Goal: Task Accomplishment & Management: Manage account settings

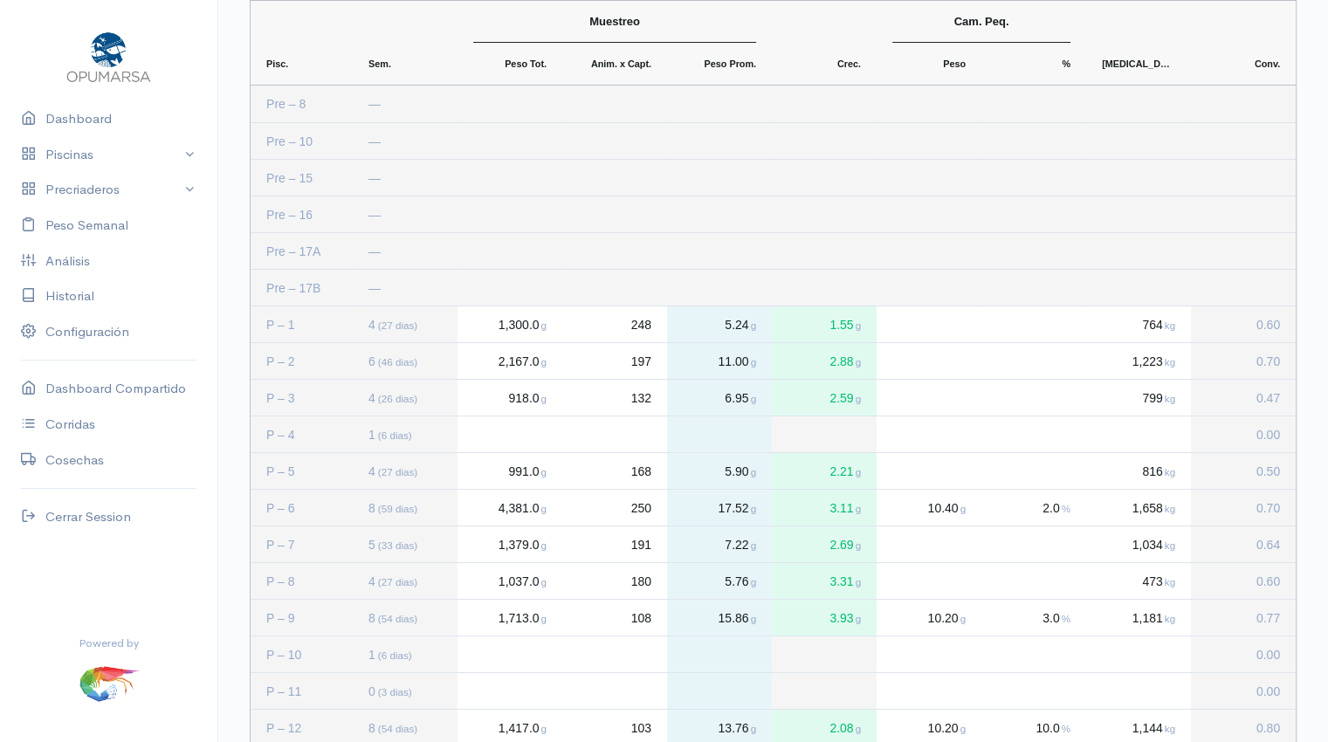
scroll to position [75, 0]
click at [81, 127] on link "Dashboard" at bounding box center [108, 119] width 217 height 36
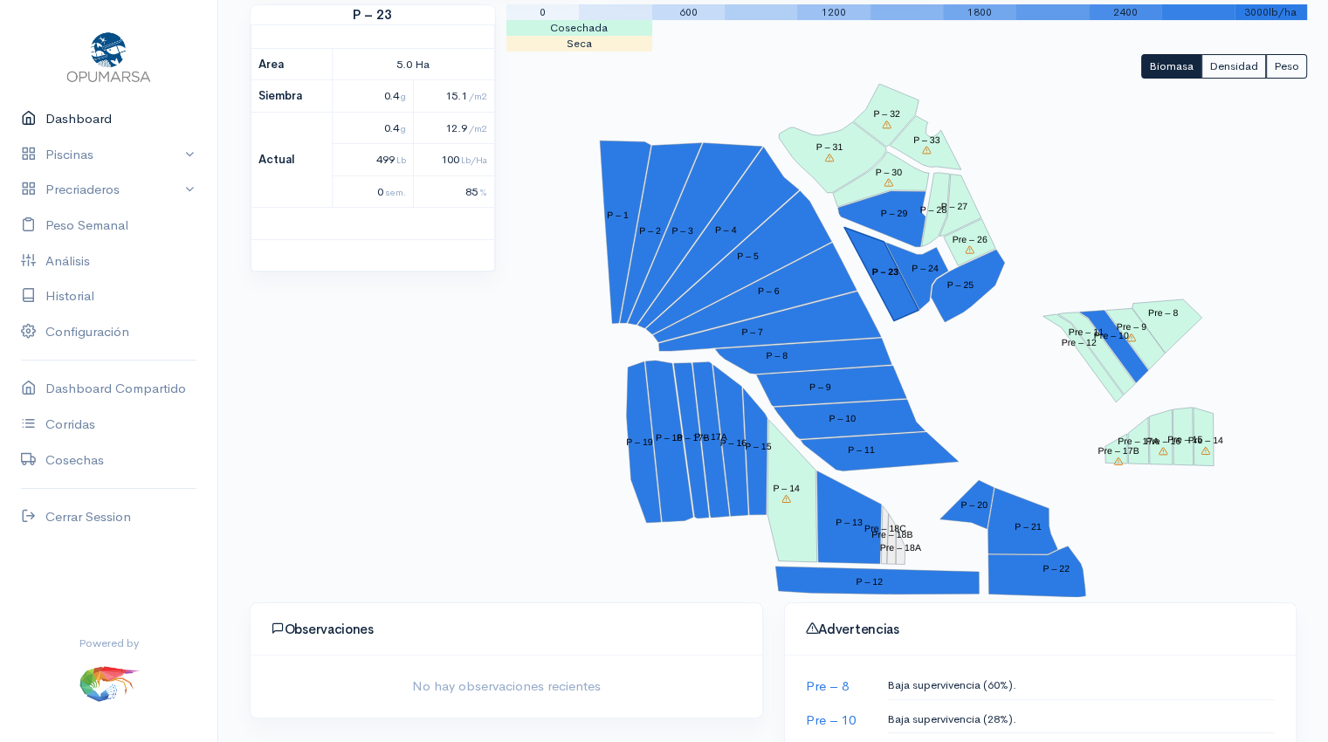
scroll to position [226, 0]
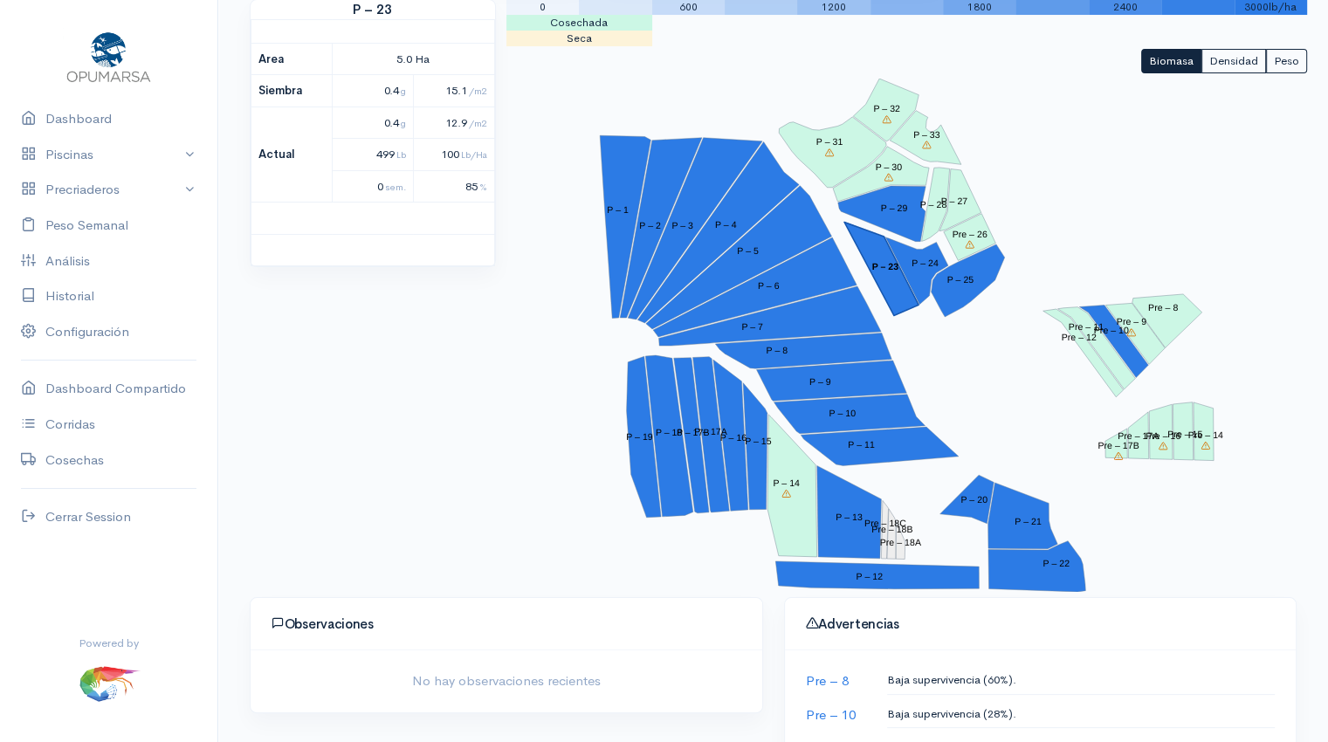
click at [889, 290] on polygon "P – 23" at bounding box center [881, 269] width 74 height 93
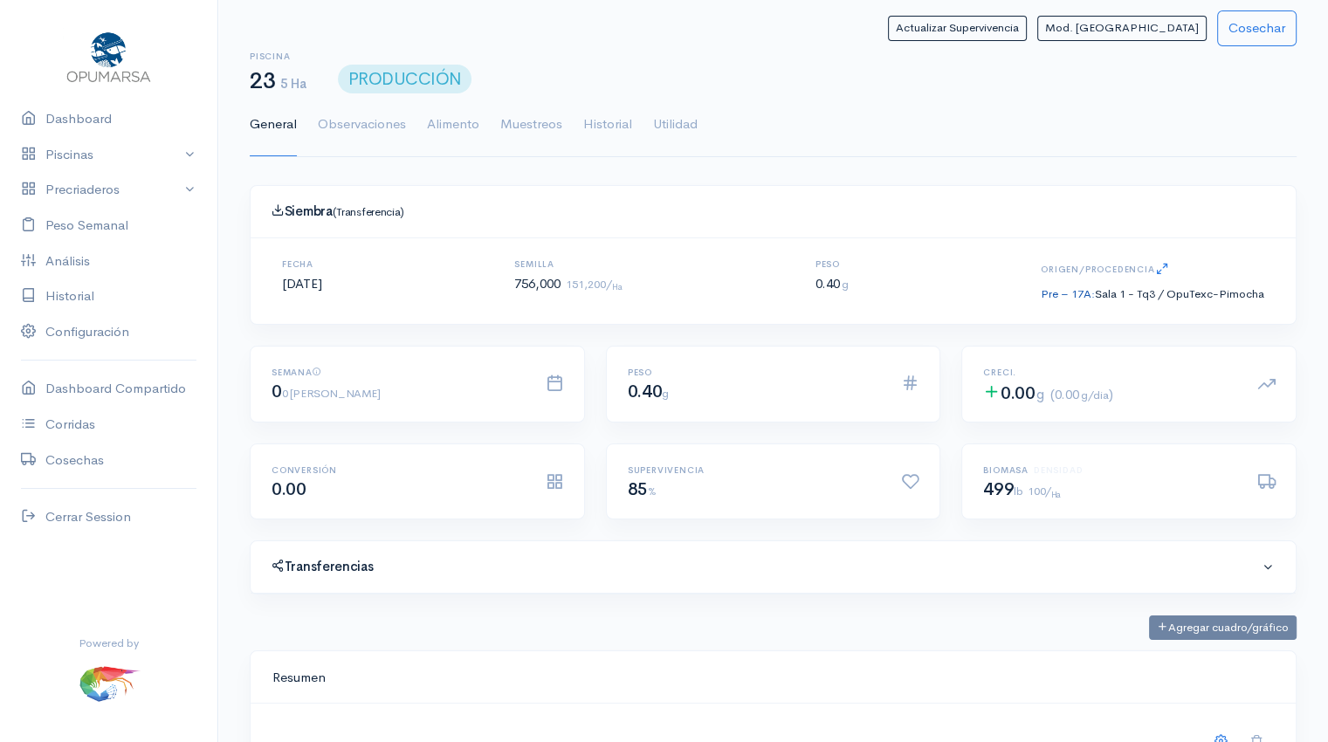
click at [1058, 288] on link "Pre – 17A:" at bounding box center [1067, 293] width 54 height 15
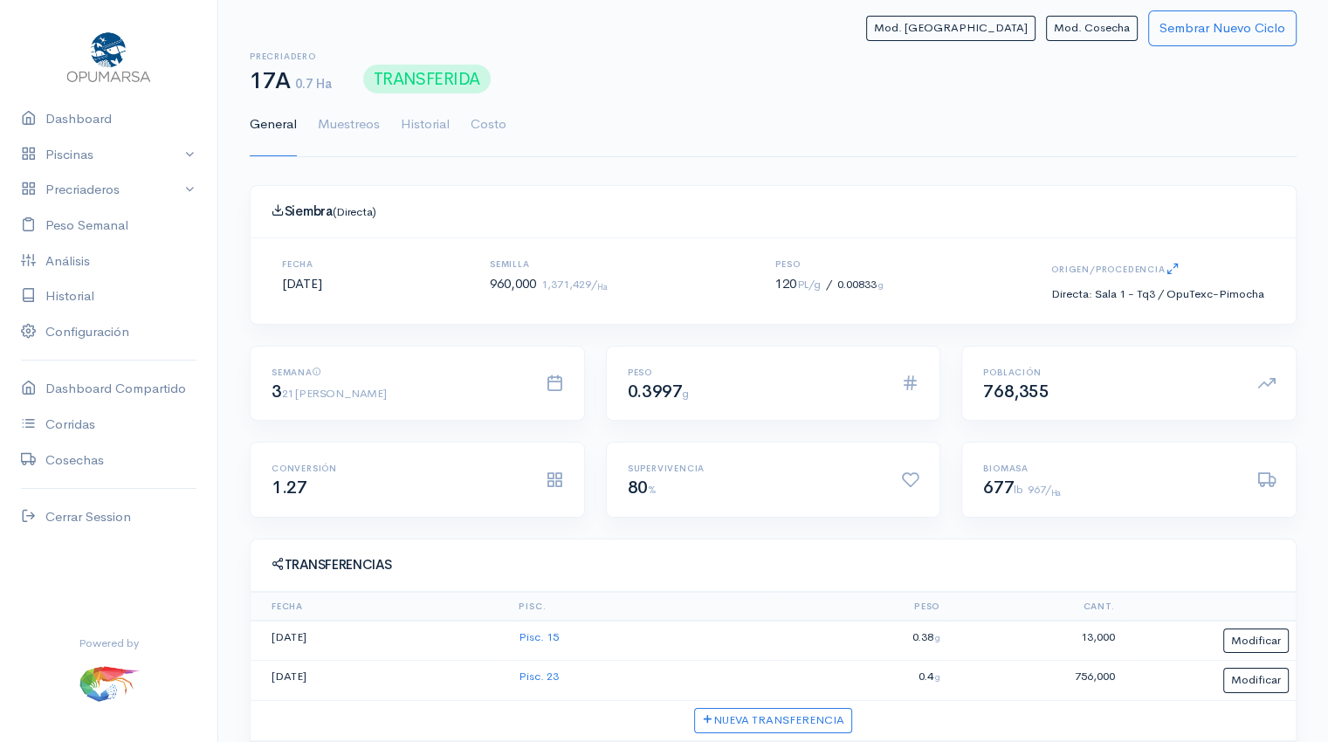
scroll to position [251, 0]
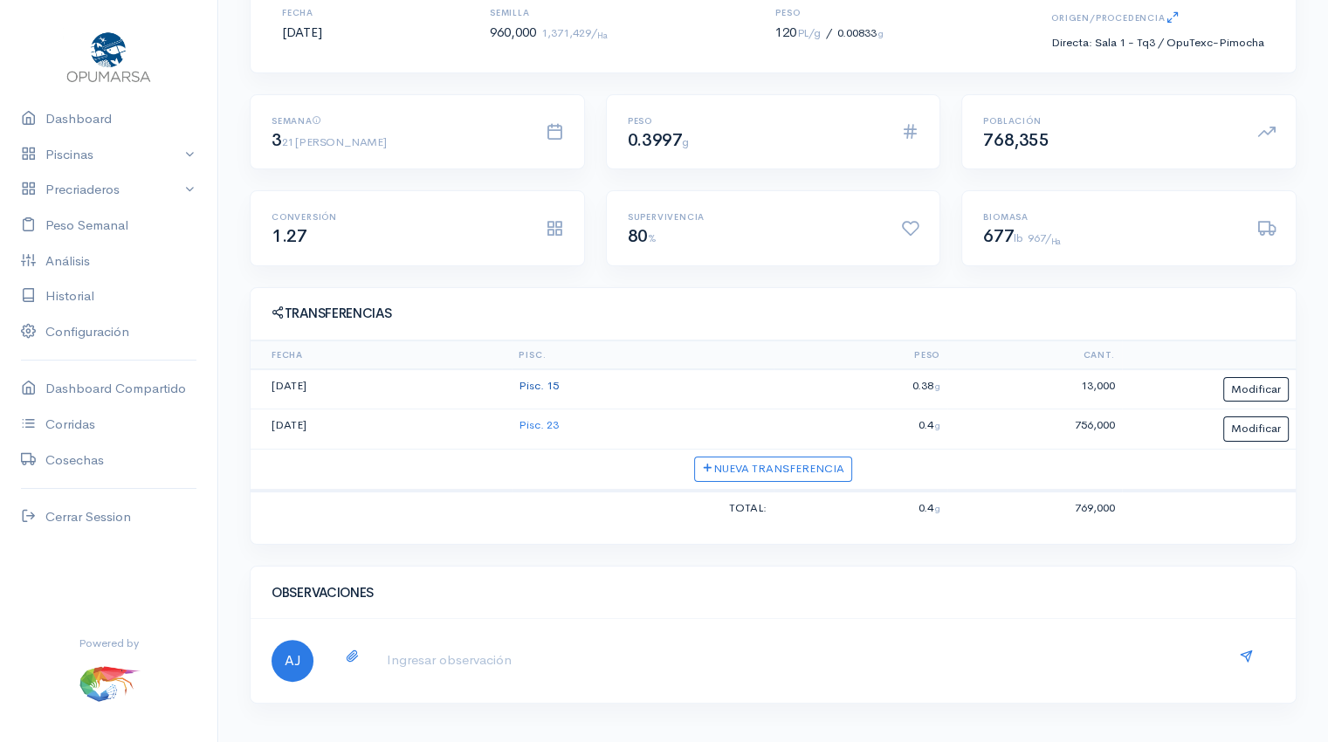
click at [538, 384] on link "Pisc. 15" at bounding box center [538, 385] width 40 height 15
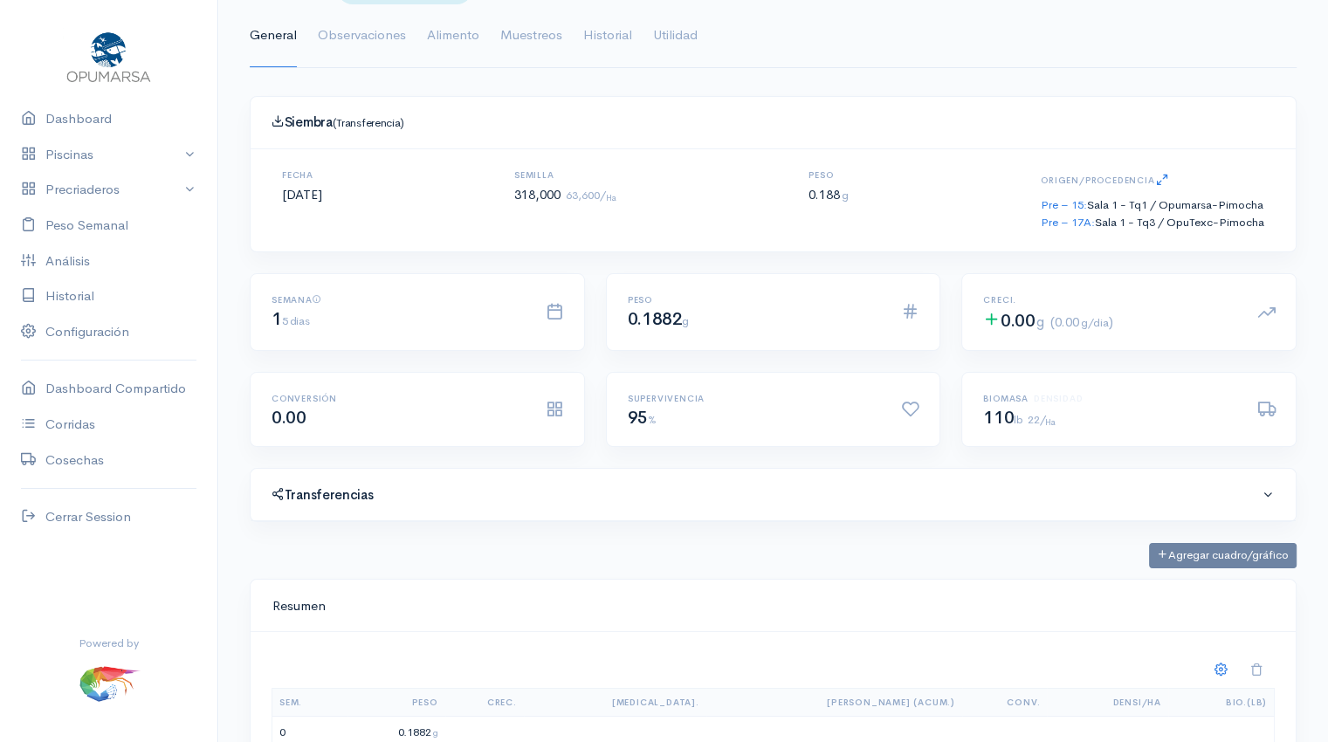
scroll to position [87, 0]
click at [1065, 223] on link "Pre – 17A:" at bounding box center [1067, 223] width 54 height 15
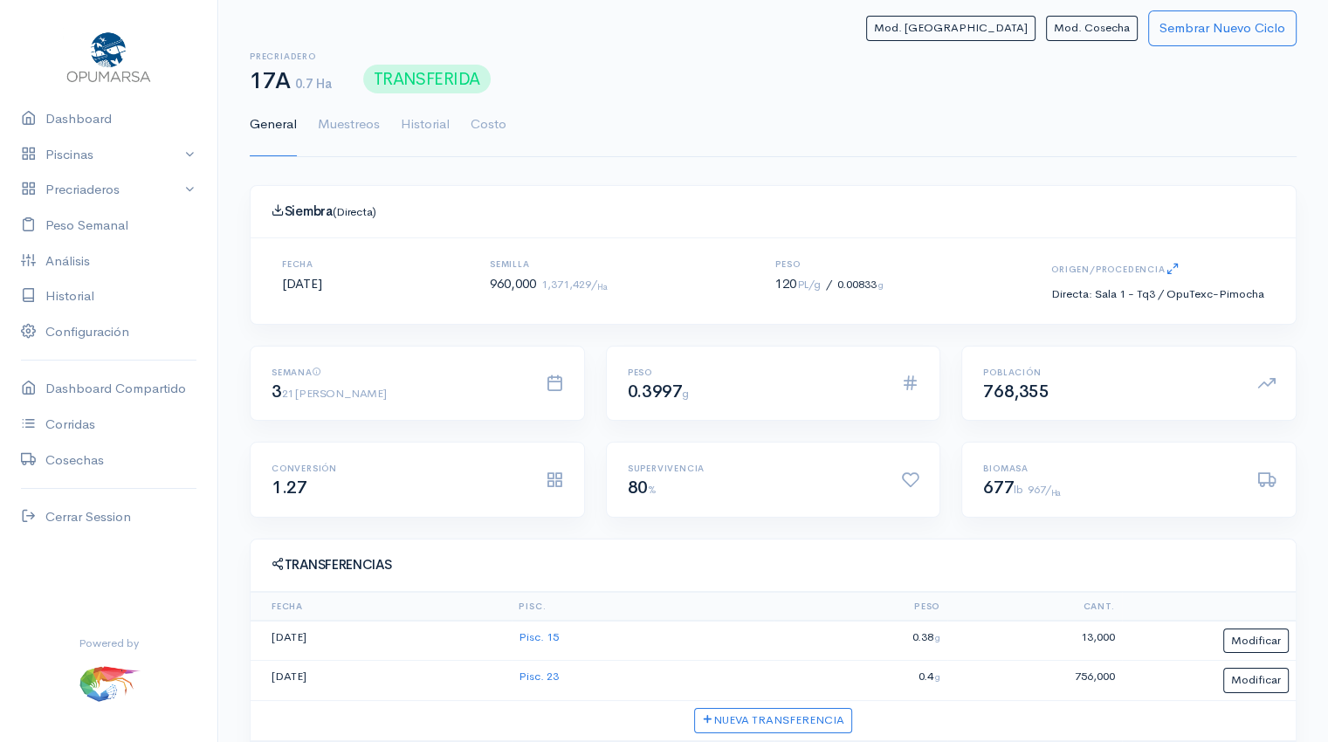
scroll to position [251, 0]
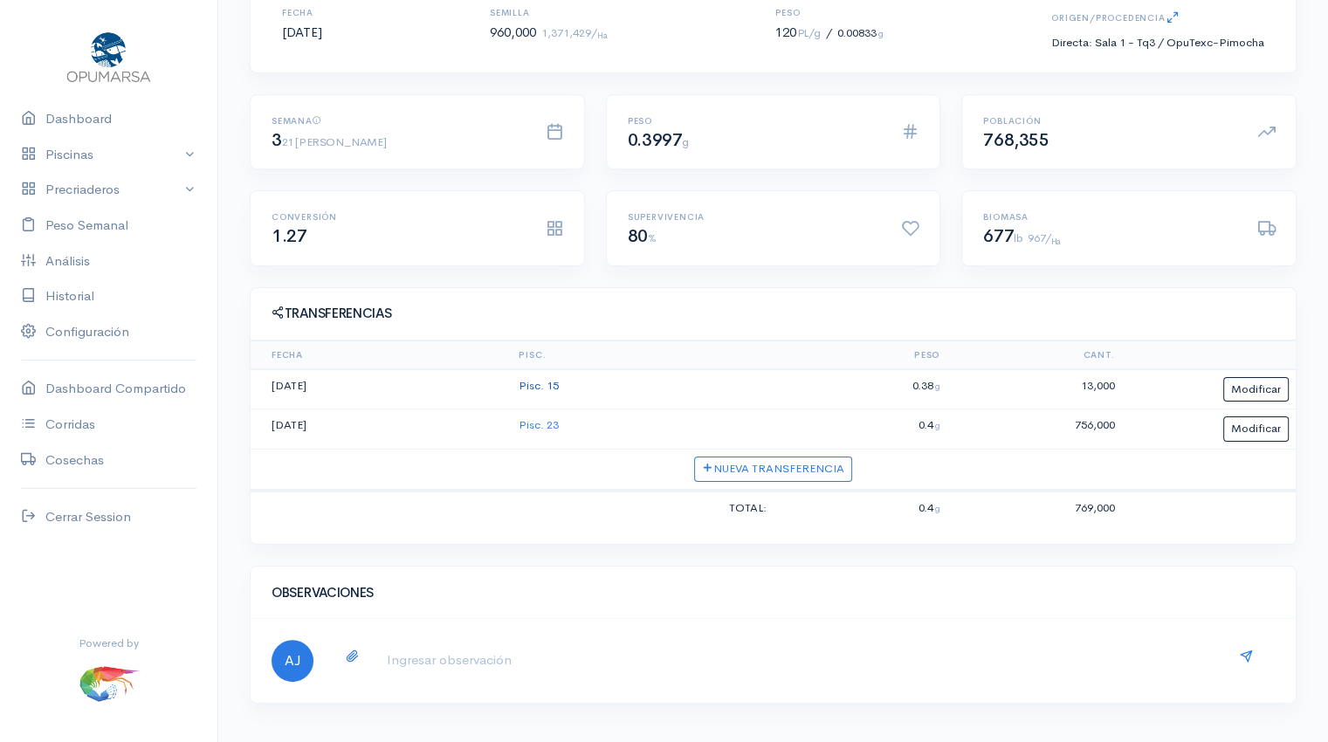
click at [546, 386] on link "Pisc. 15" at bounding box center [538, 385] width 40 height 15
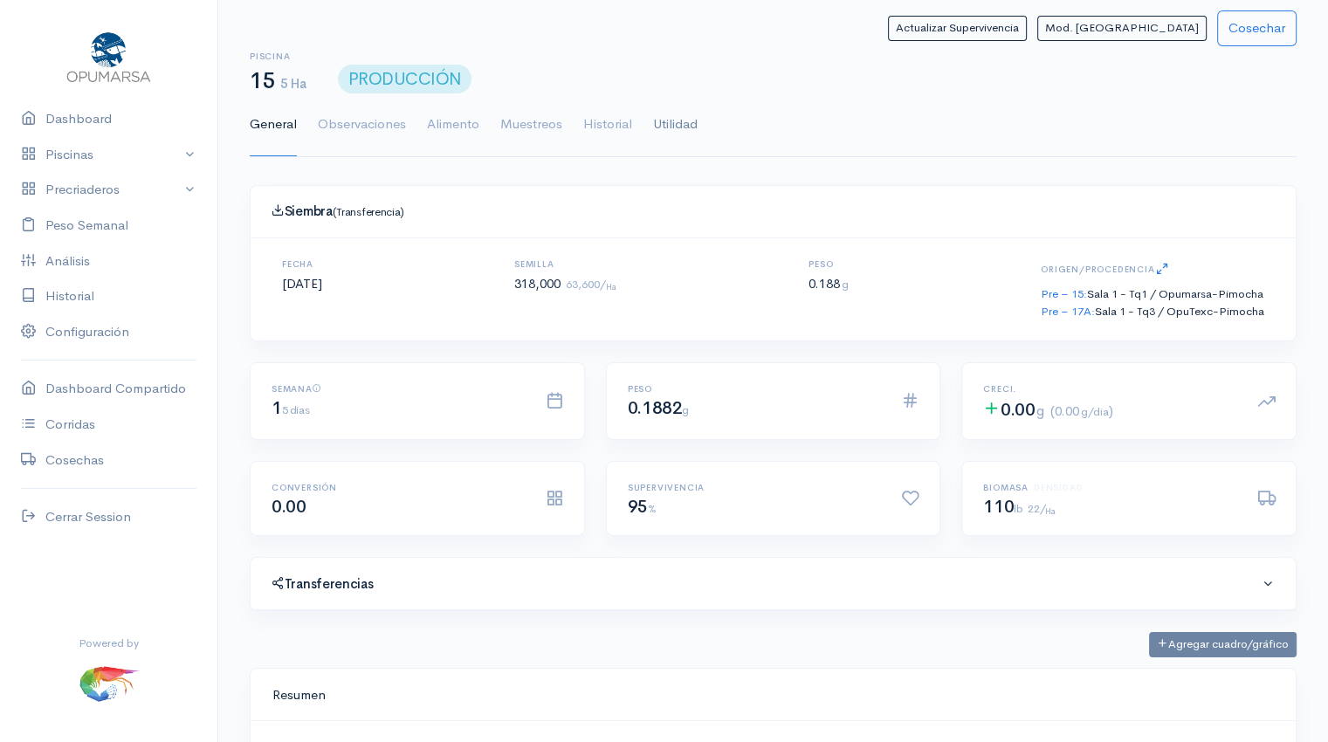
click at [670, 118] on link "Utilidad" at bounding box center [675, 124] width 45 height 63
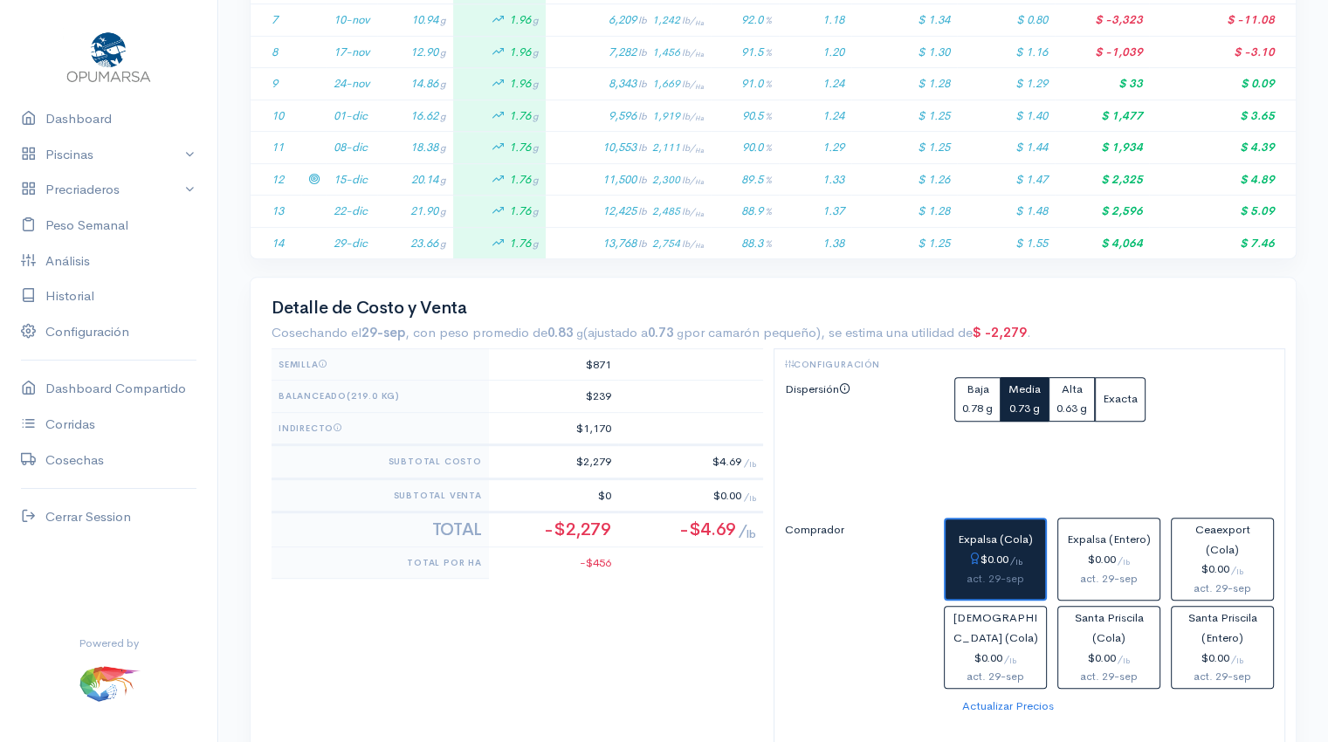
scroll to position [625, 0]
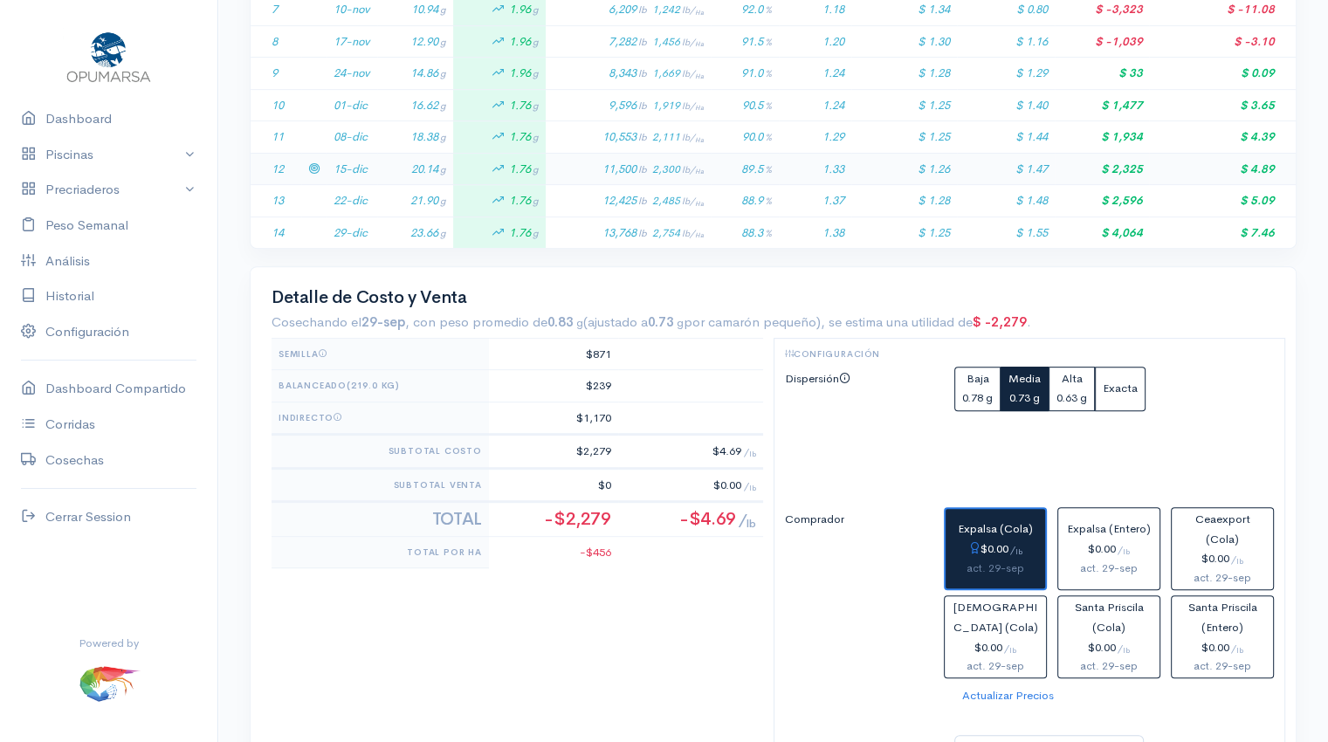
click at [396, 168] on td "20.14 g" at bounding box center [415, 169] width 76 height 32
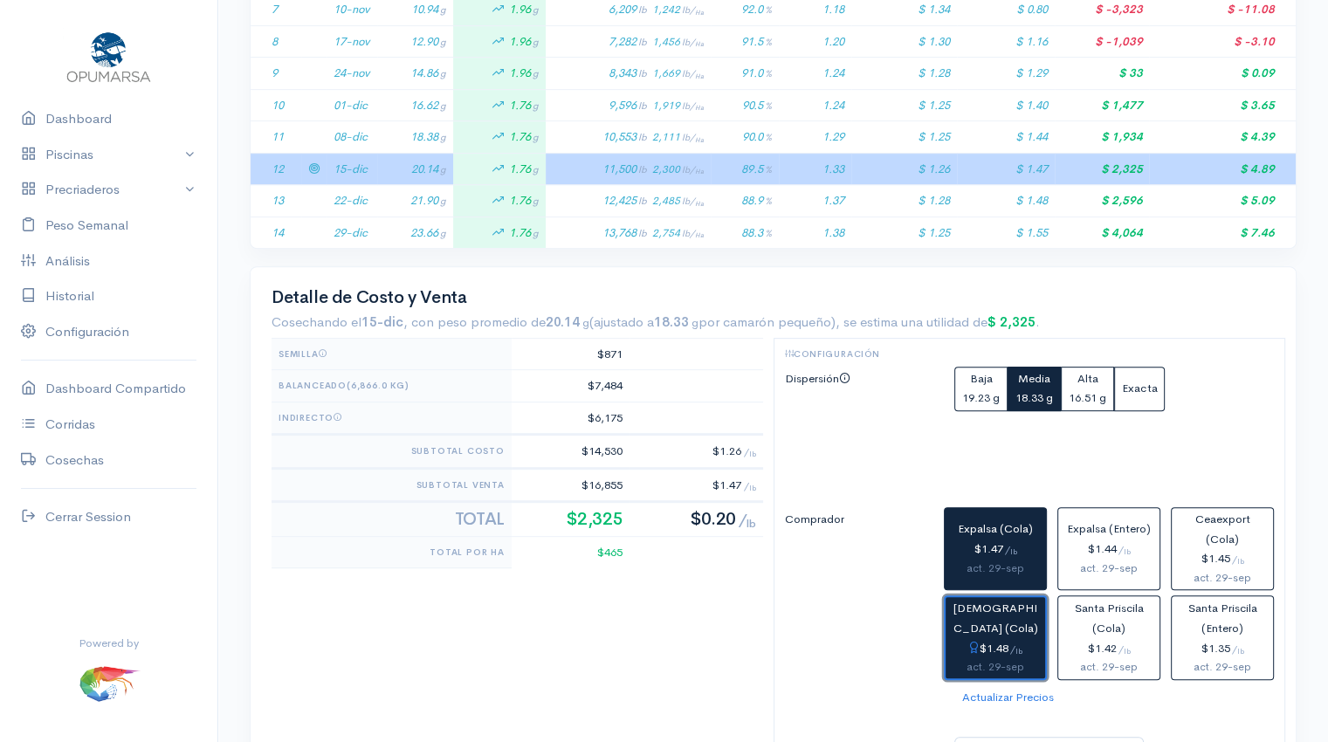
click at [1001, 652] on div "$1.48 / lb" at bounding box center [995, 649] width 86 height 20
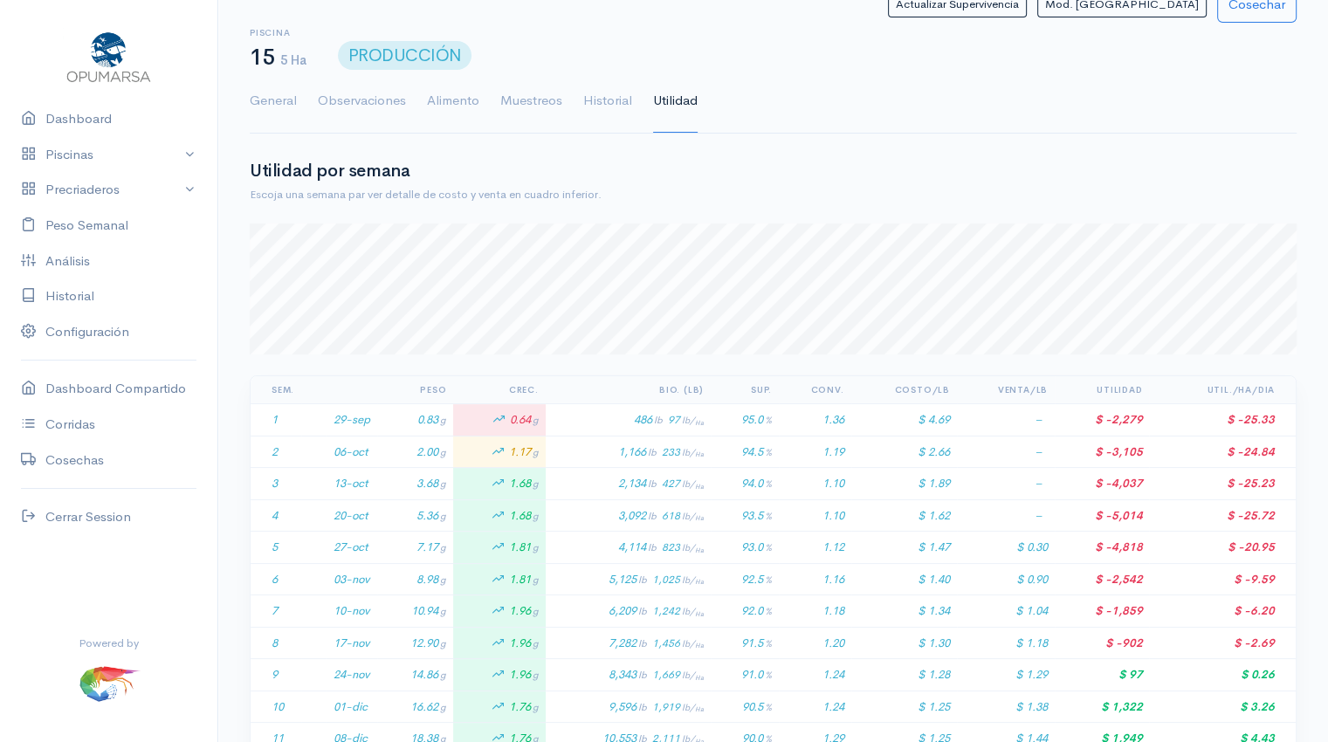
scroll to position [0, 0]
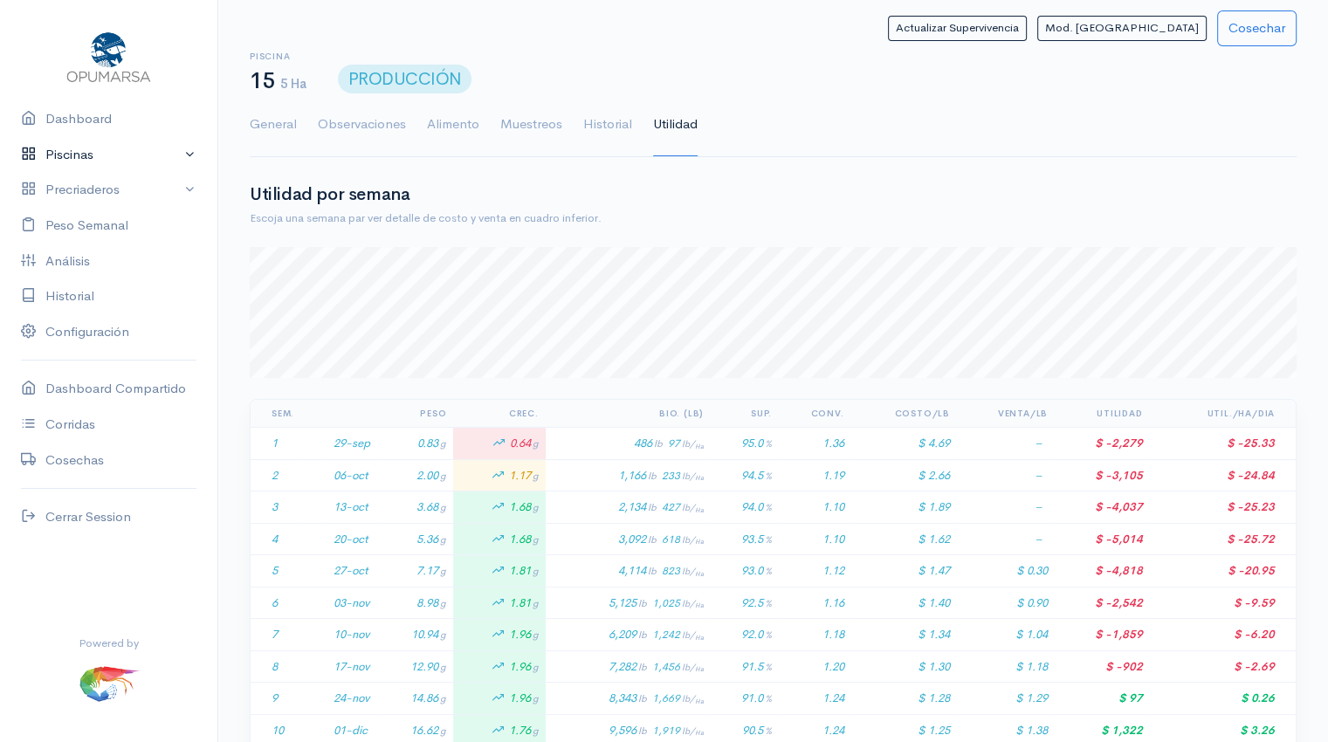
click at [65, 153] on link "Piscinas" at bounding box center [108, 155] width 217 height 36
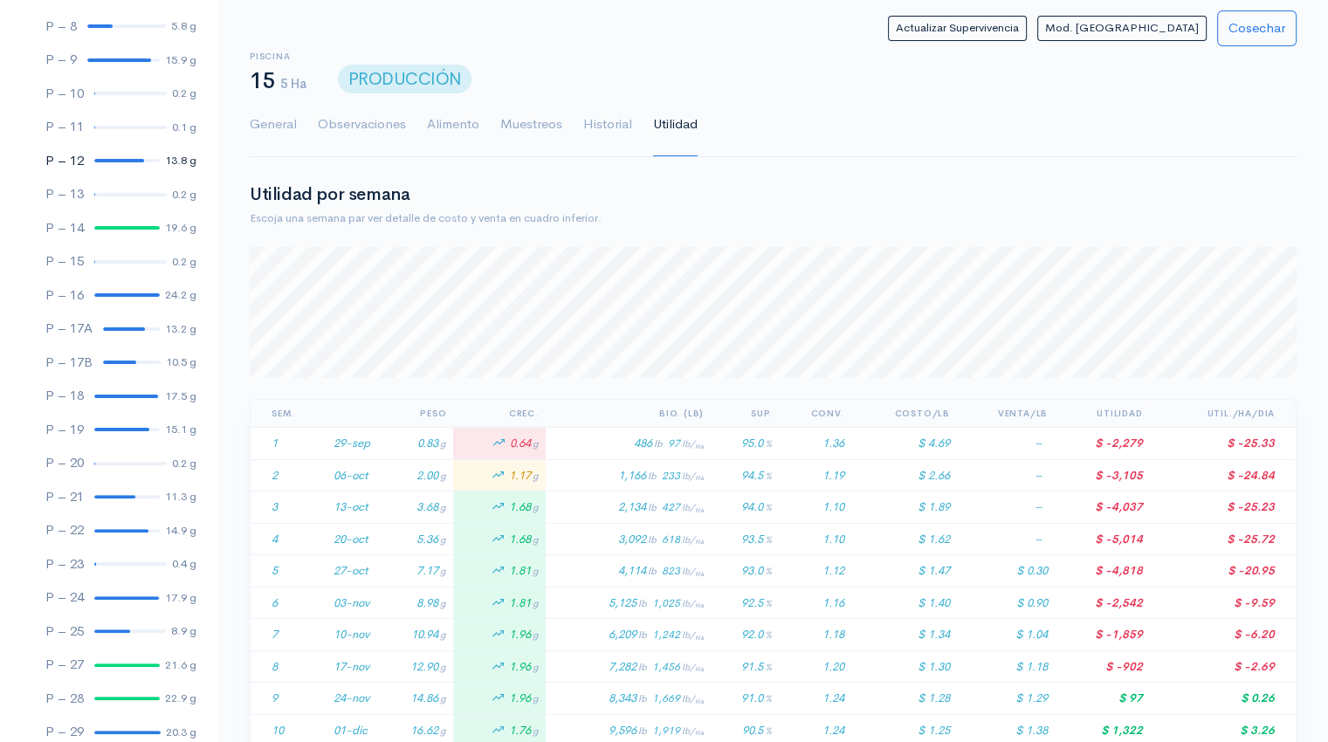
scroll to position [402, 0]
click at [107, 561] on div at bounding box center [130, 560] width 72 height 3
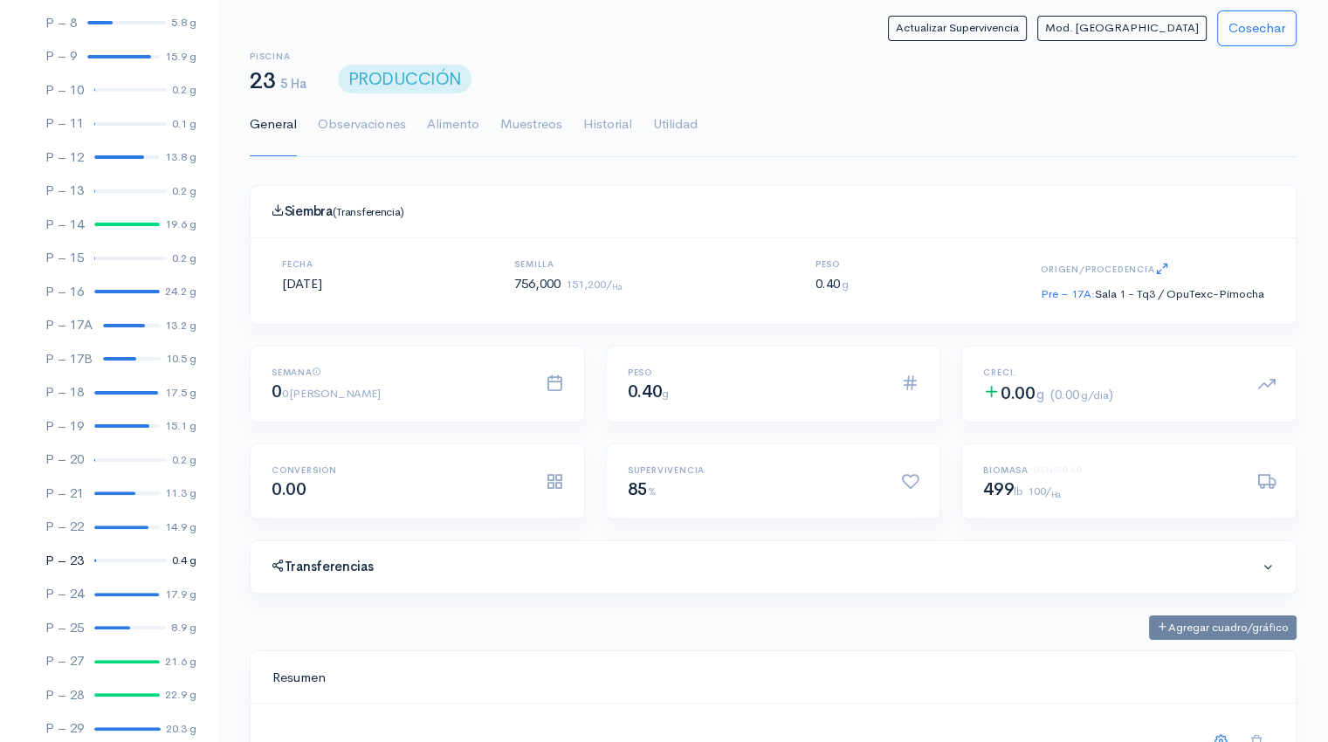
scroll to position [262, 1002]
click at [677, 128] on link "Utilidad" at bounding box center [675, 124] width 45 height 63
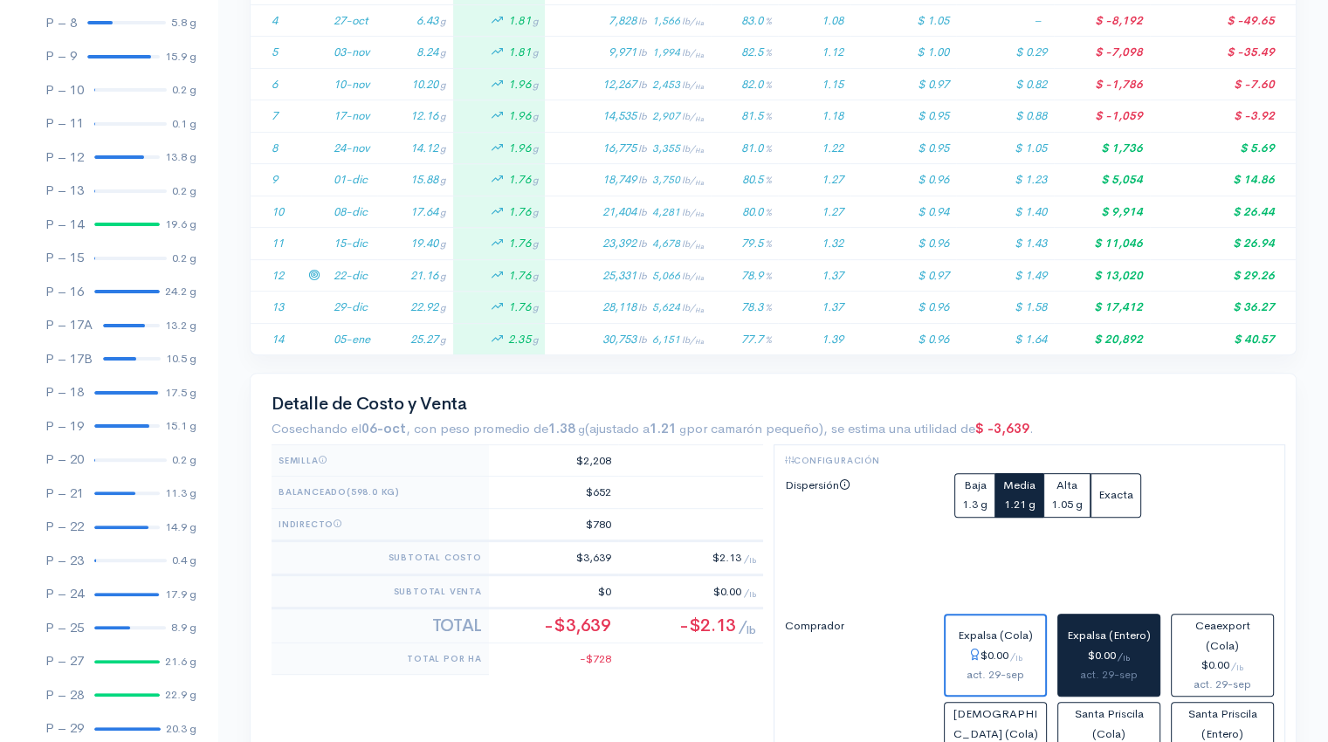
scroll to position [533, 0]
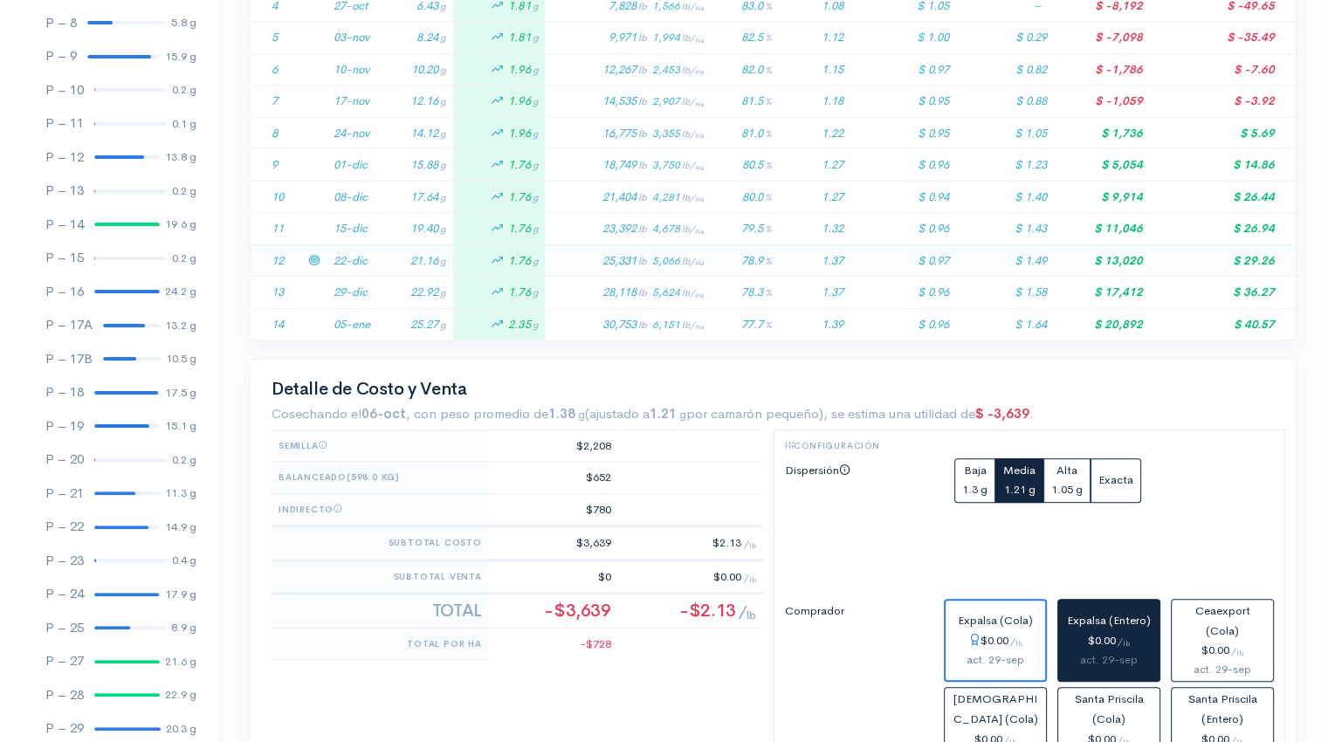
click at [381, 261] on td "21.16 g" at bounding box center [415, 260] width 76 height 32
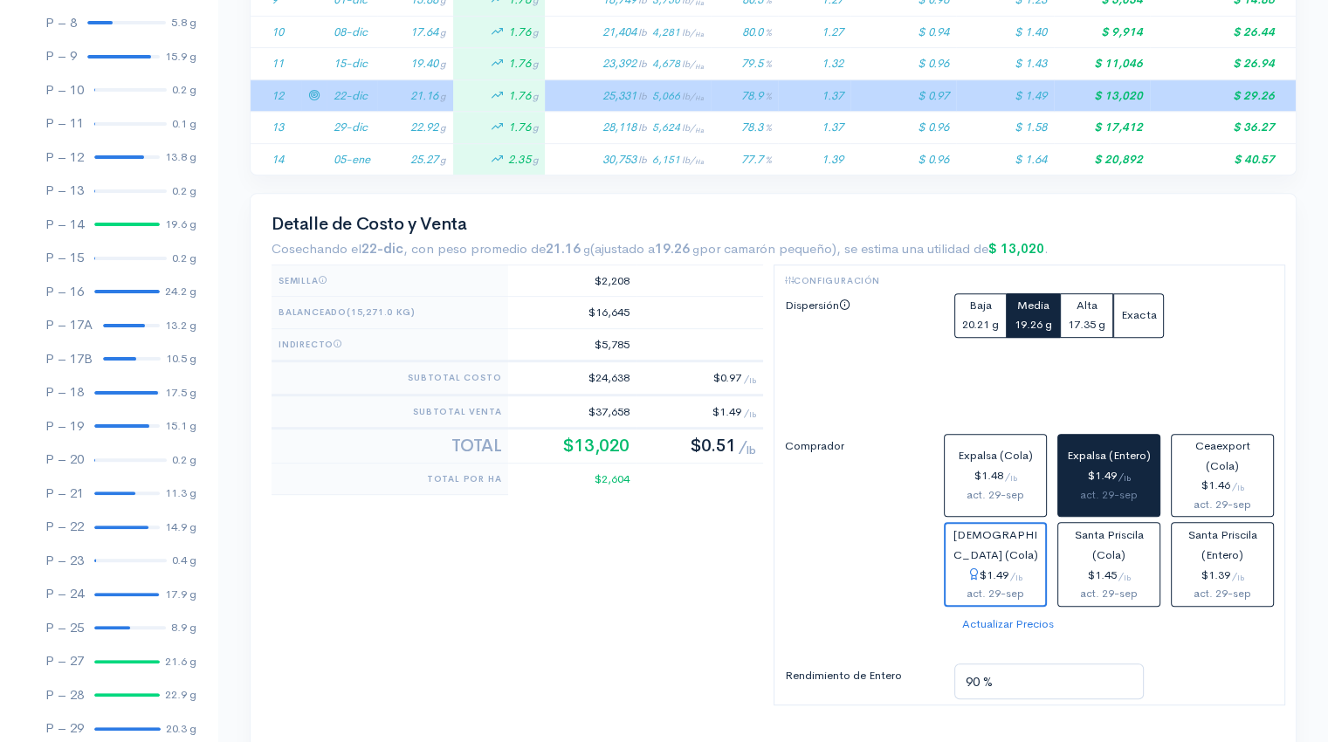
scroll to position [711, 0]
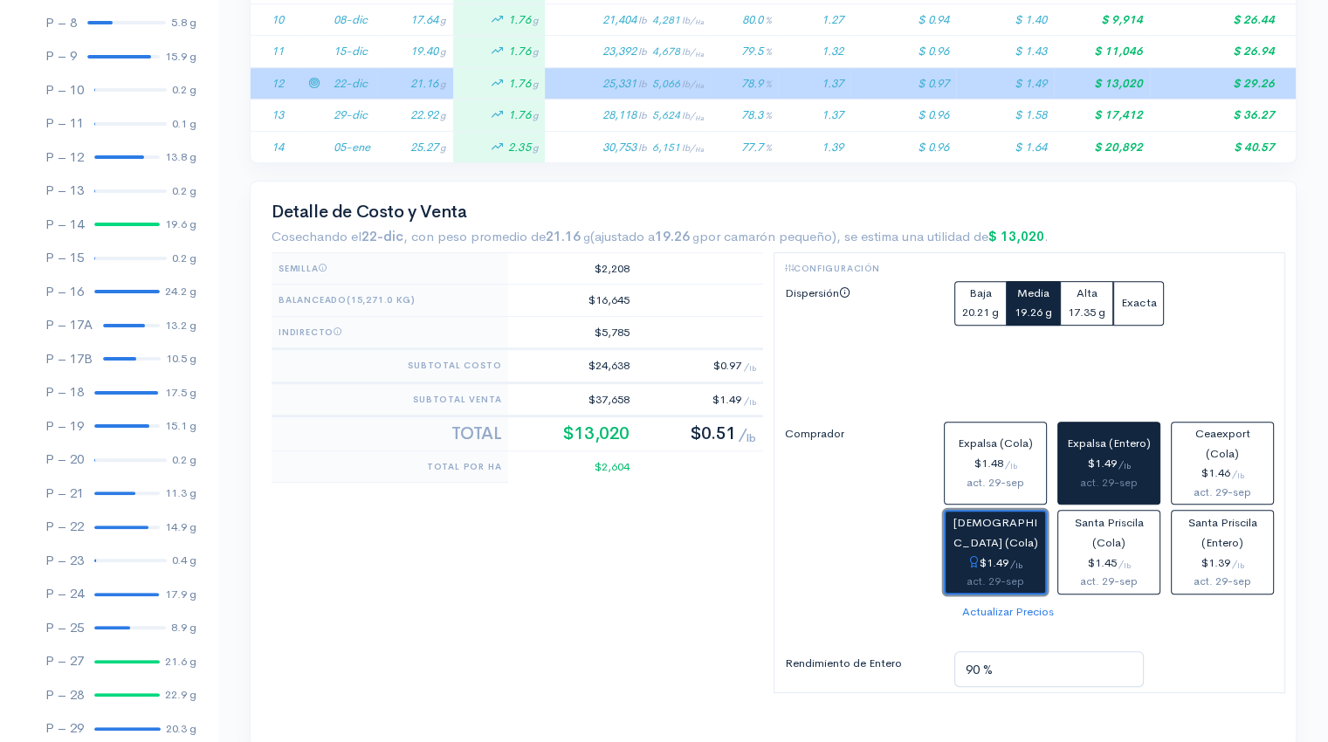
click at [993, 555] on div "$1.49 / lb" at bounding box center [995, 563] width 86 height 20
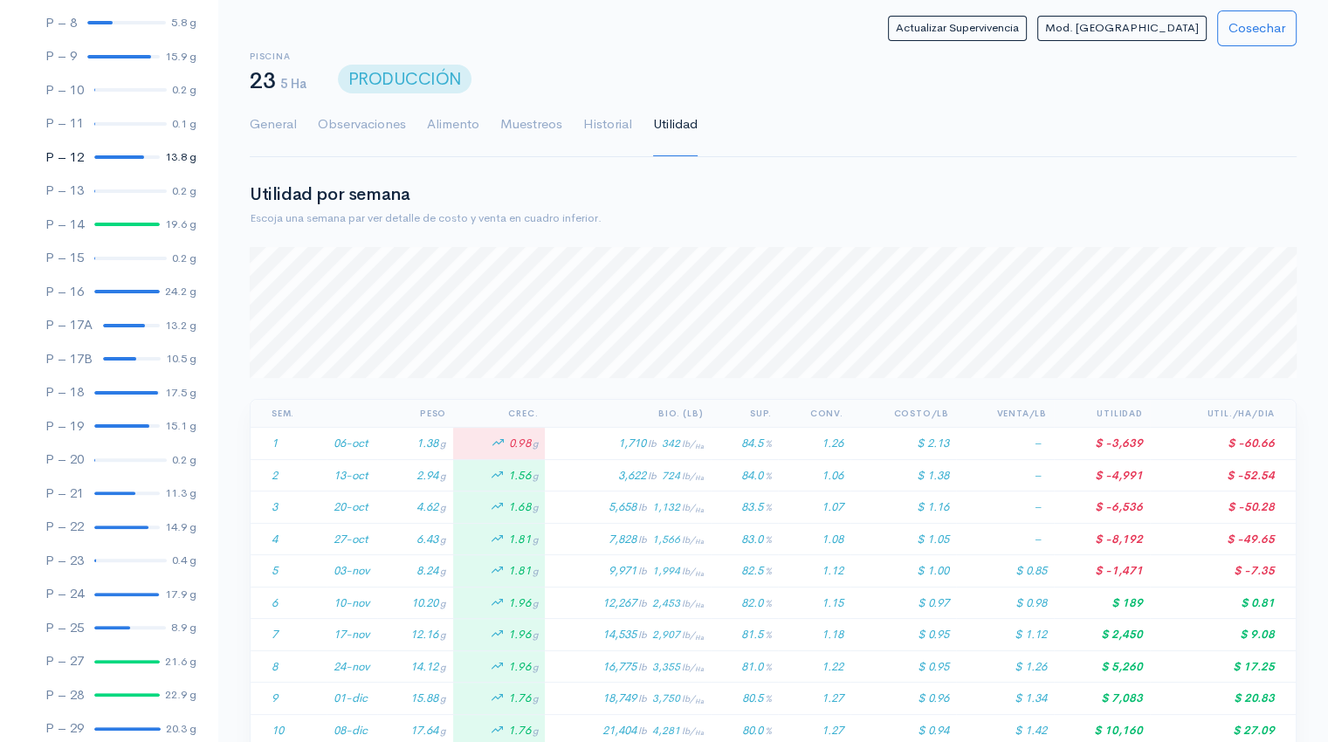
scroll to position [0, 0]
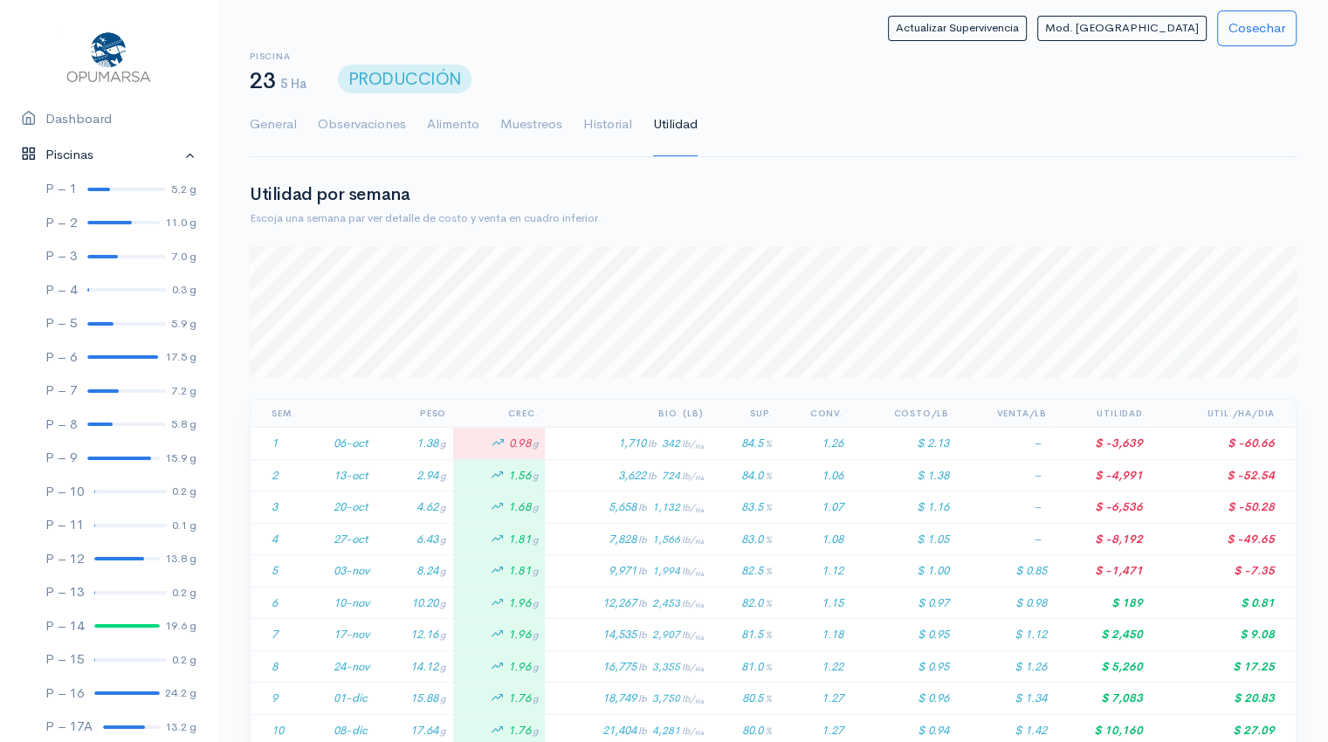
click at [178, 155] on link "Piscinas" at bounding box center [108, 155] width 217 height 36
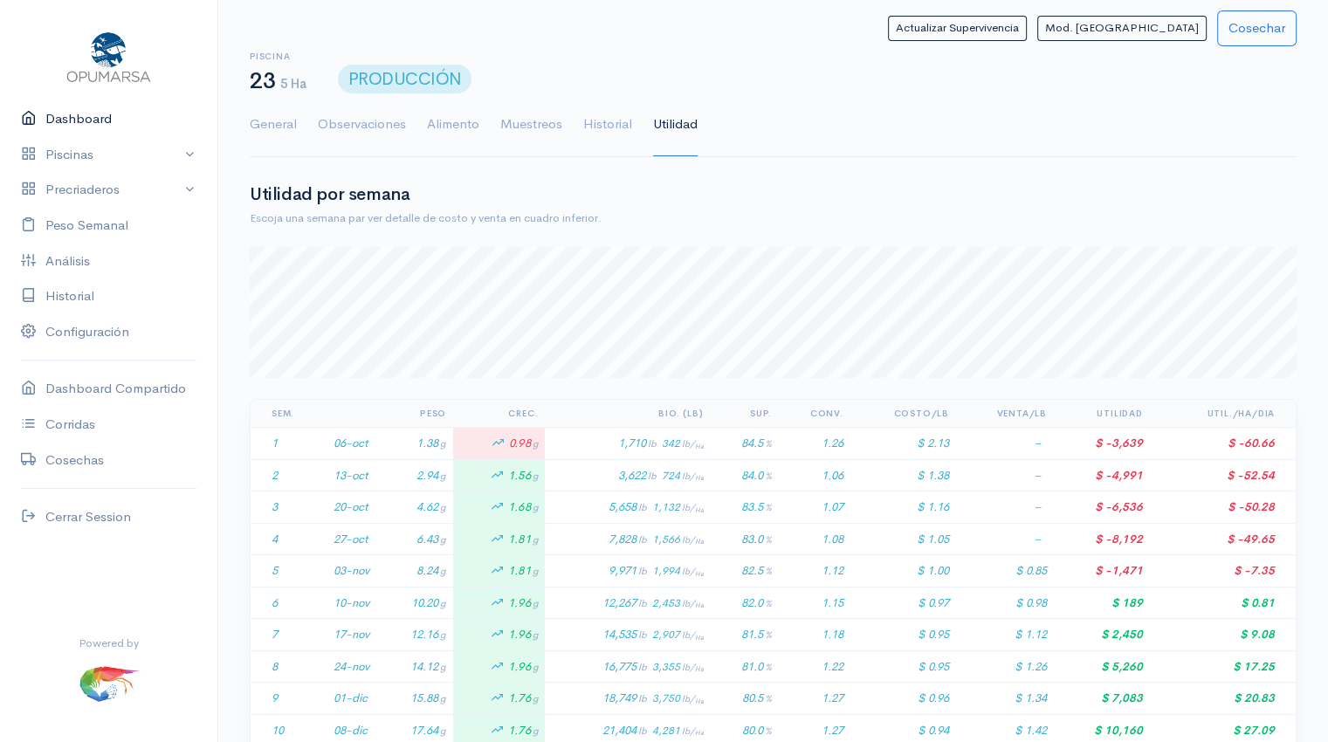
click at [86, 120] on link "Dashboard" at bounding box center [108, 119] width 217 height 36
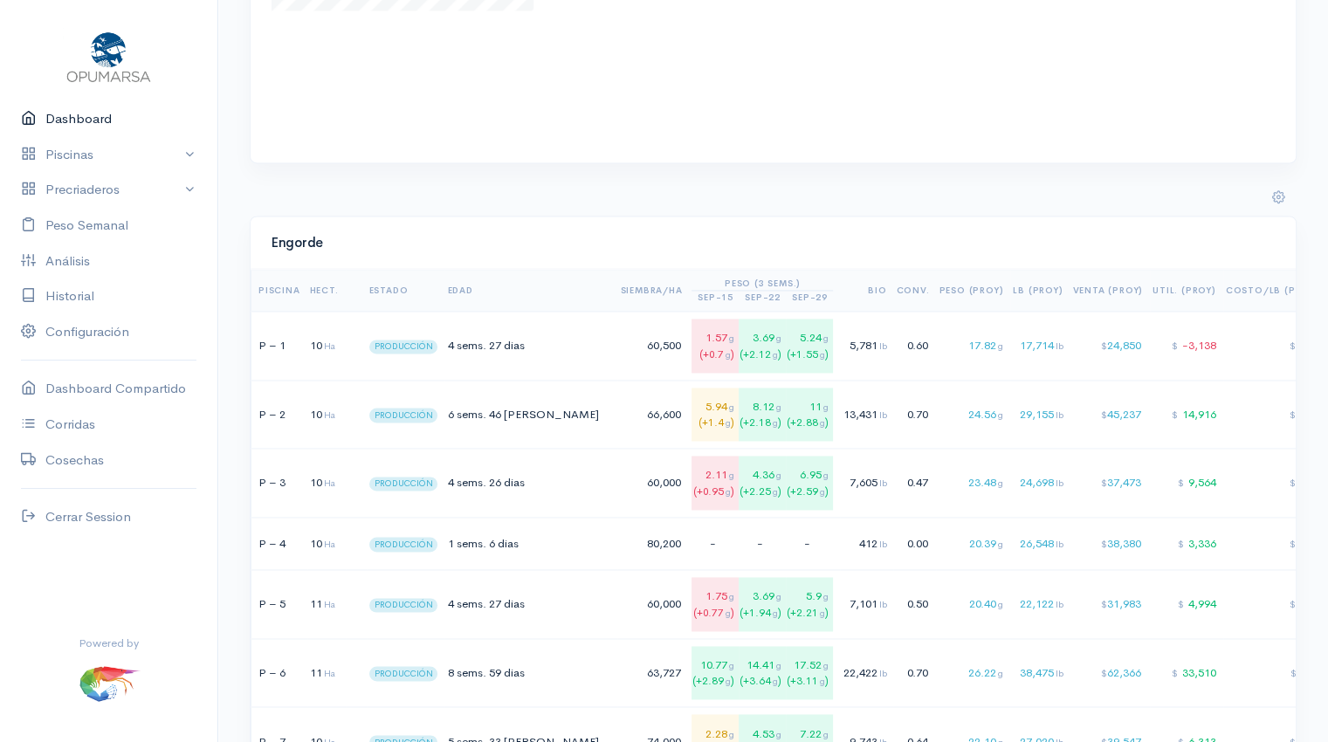
scroll to position [2584, 0]
click at [936, 337] on td "17.82 g" at bounding box center [973, 345] width 74 height 69
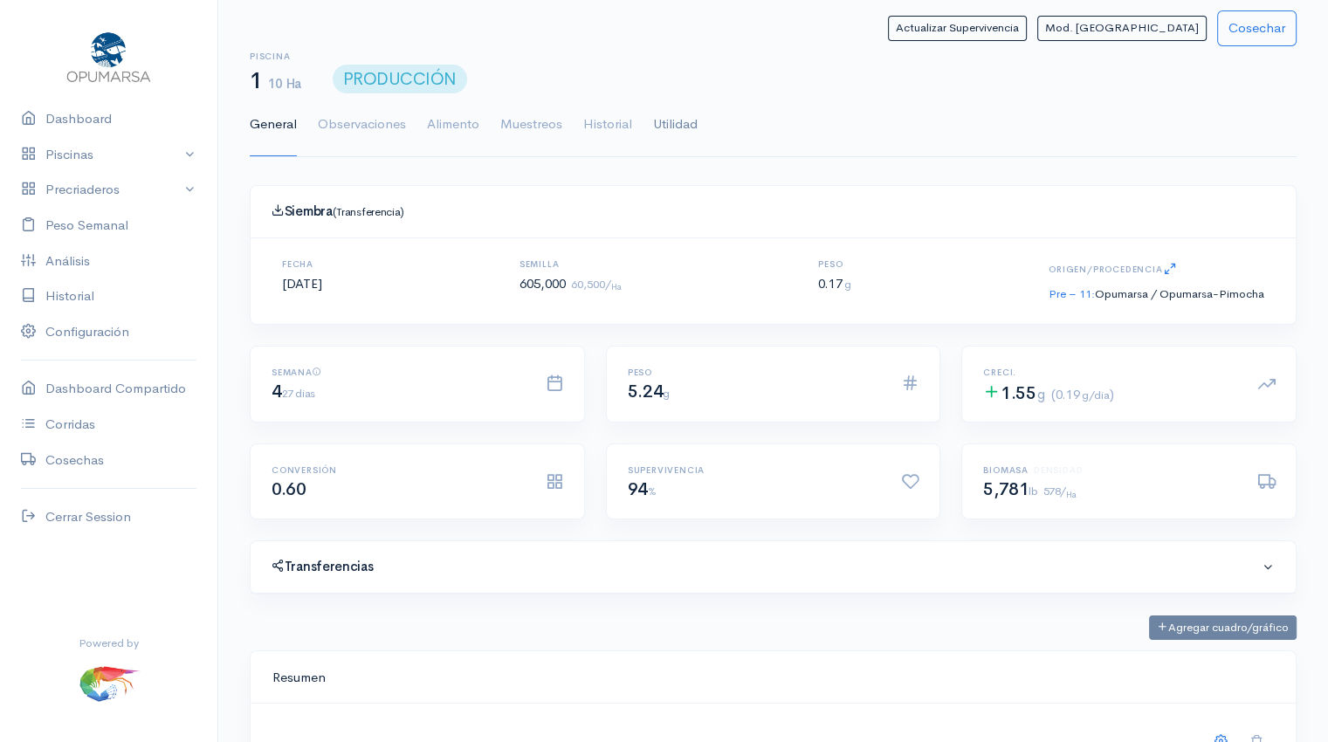
click at [663, 122] on link "Utilidad" at bounding box center [675, 124] width 45 height 63
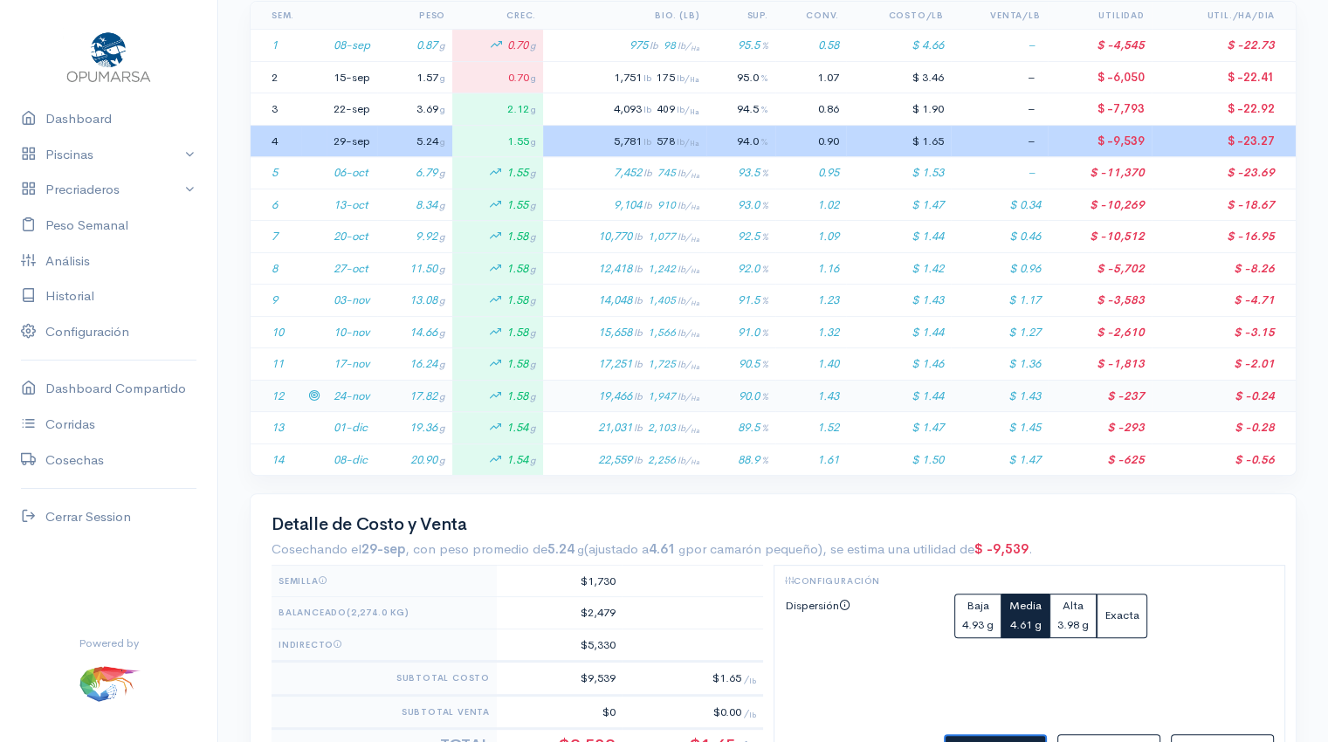
click at [369, 392] on td "24-nov" at bounding box center [351, 396] width 51 height 32
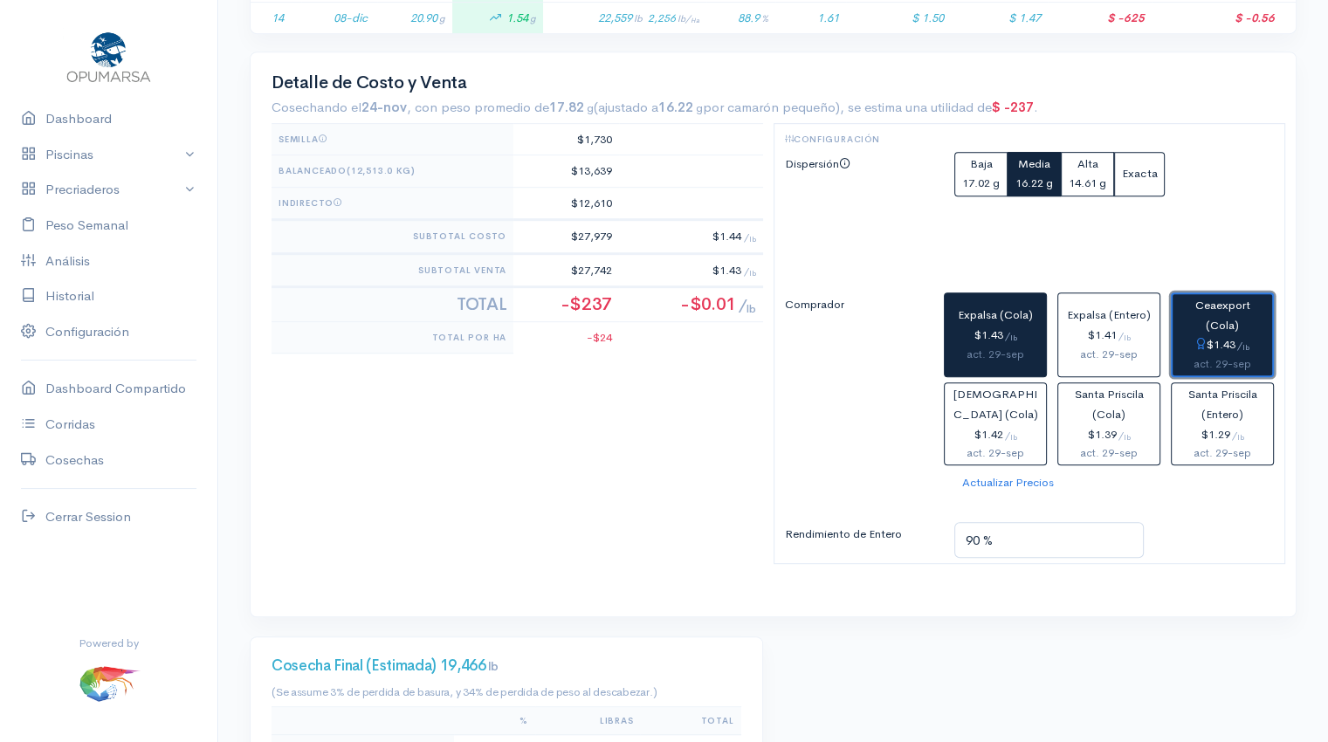
click at [1223, 325] on span "Ceaexport (Cola)" at bounding box center [1222, 315] width 55 height 35
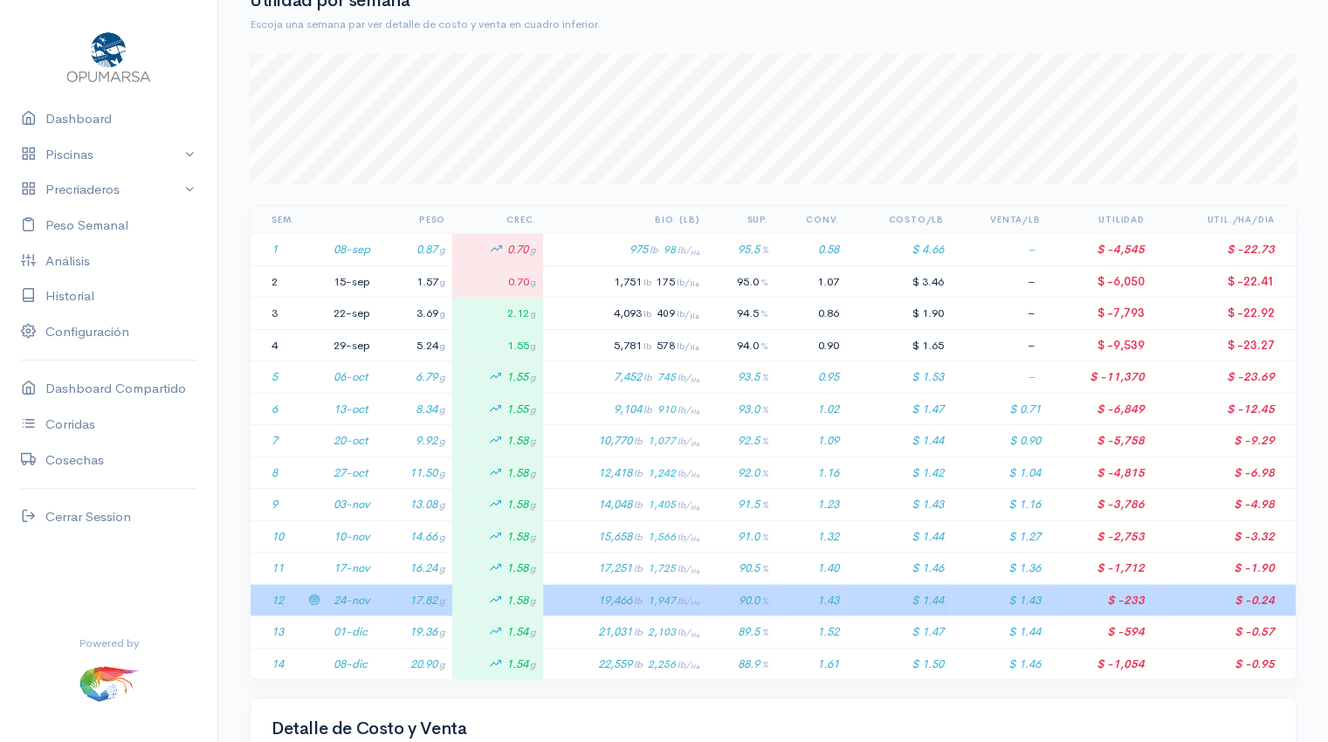
scroll to position [192, 0]
click at [93, 117] on link "Dashboard" at bounding box center [108, 119] width 217 height 36
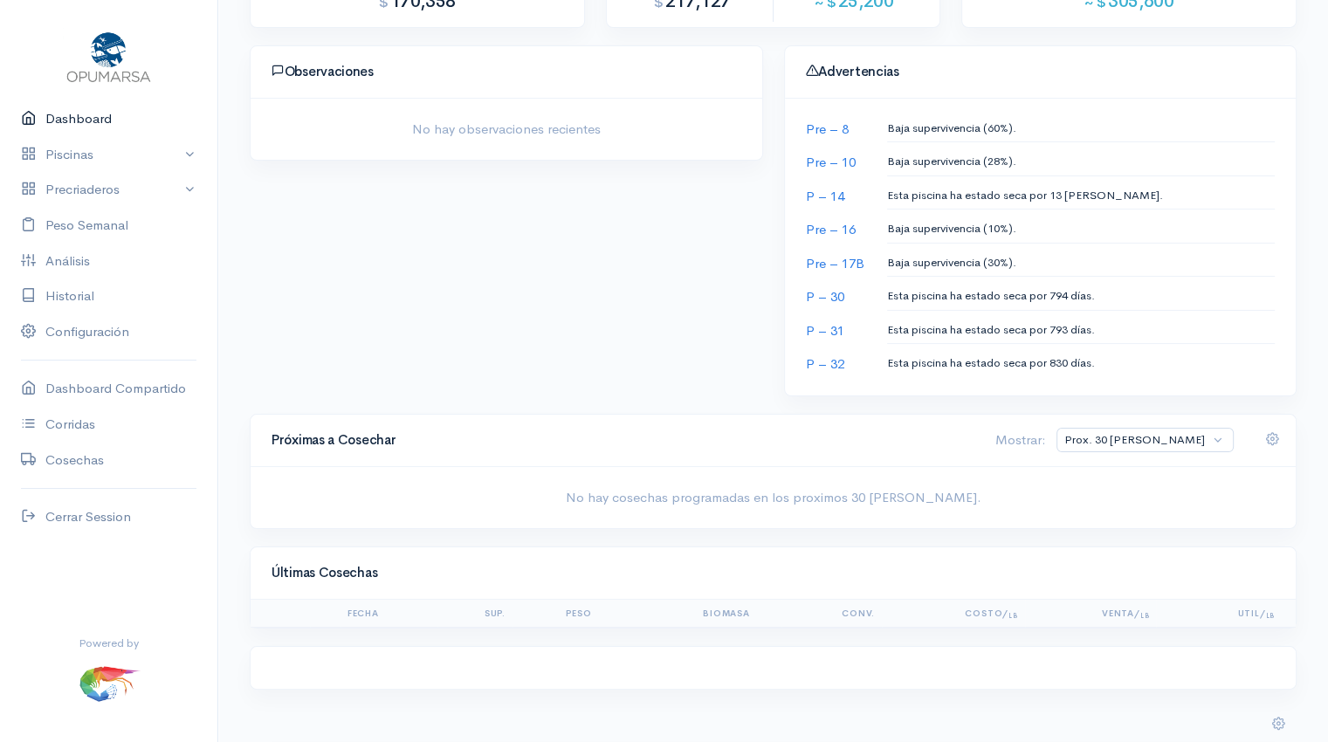
scroll to position [182, 0]
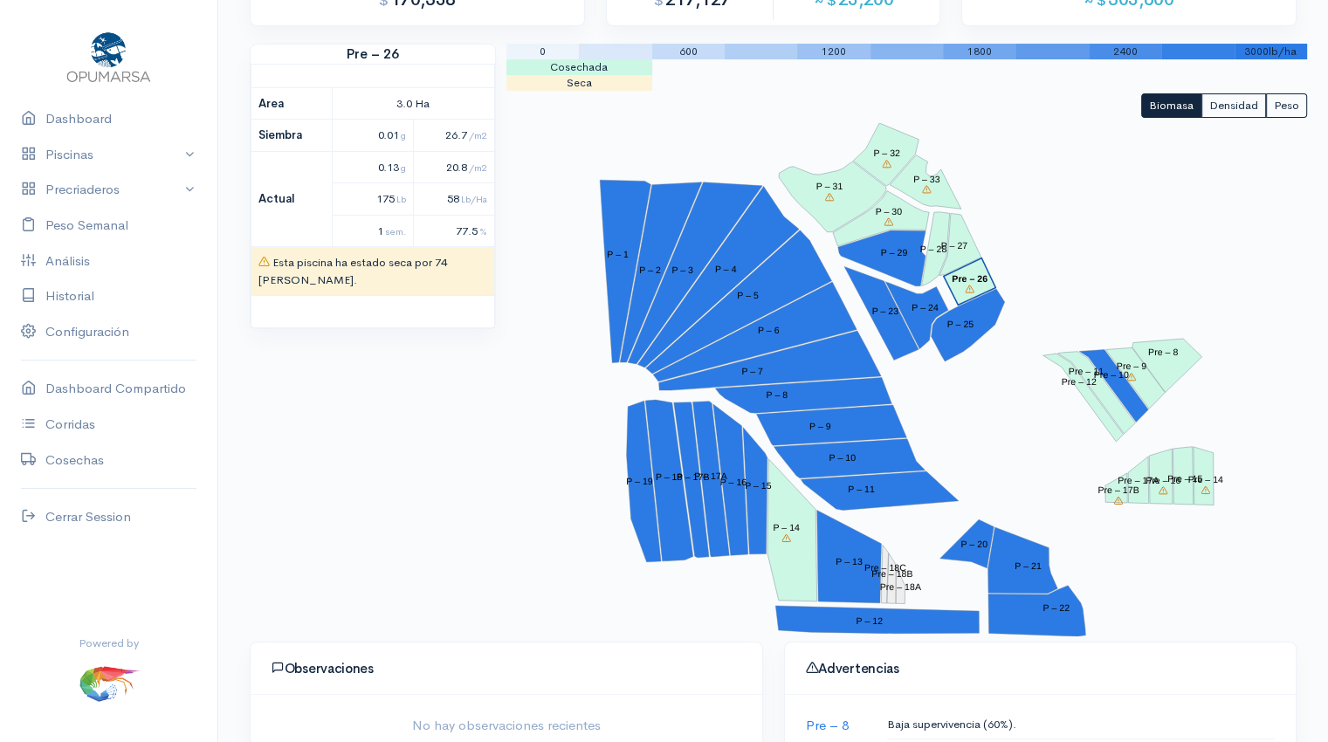
click at [964, 277] on tspan "Pre – 26" at bounding box center [969, 278] width 36 height 10
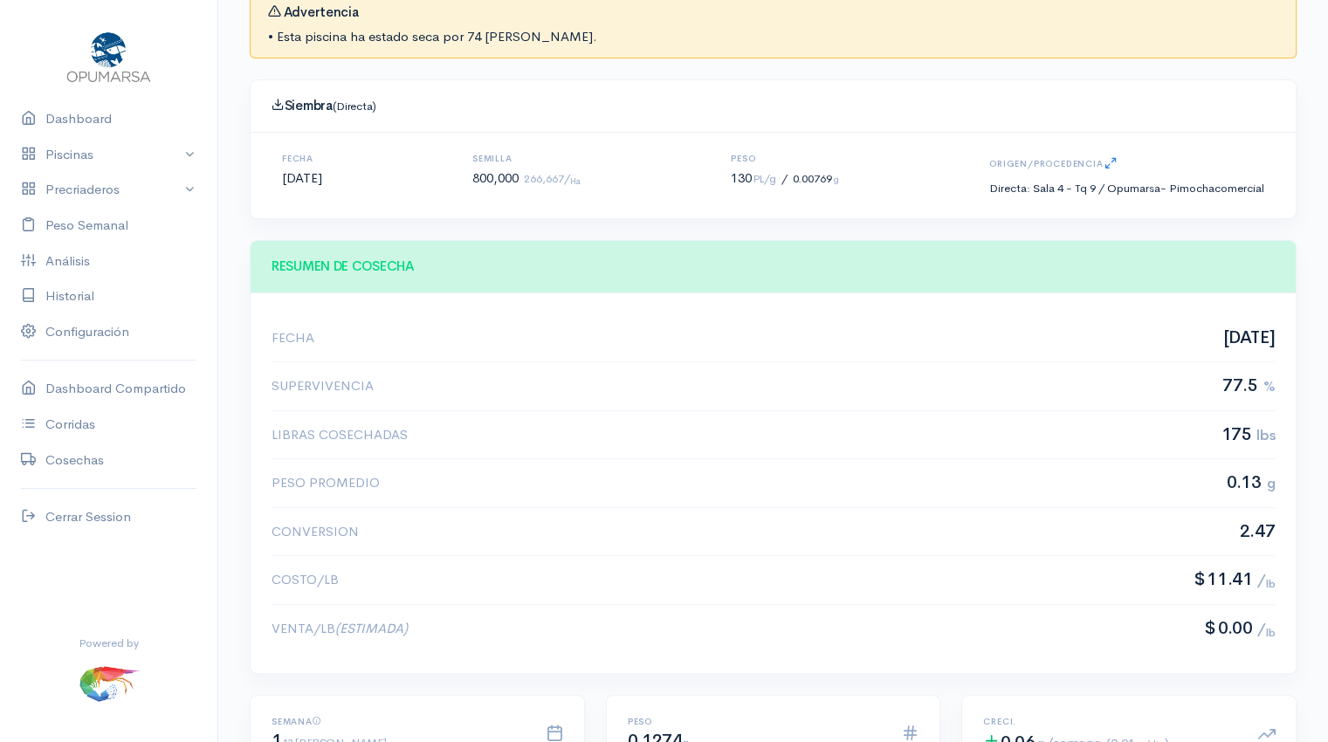
scroll to position [262, 1002]
click at [105, 191] on link "Precriaderos" at bounding box center [108, 190] width 217 height 36
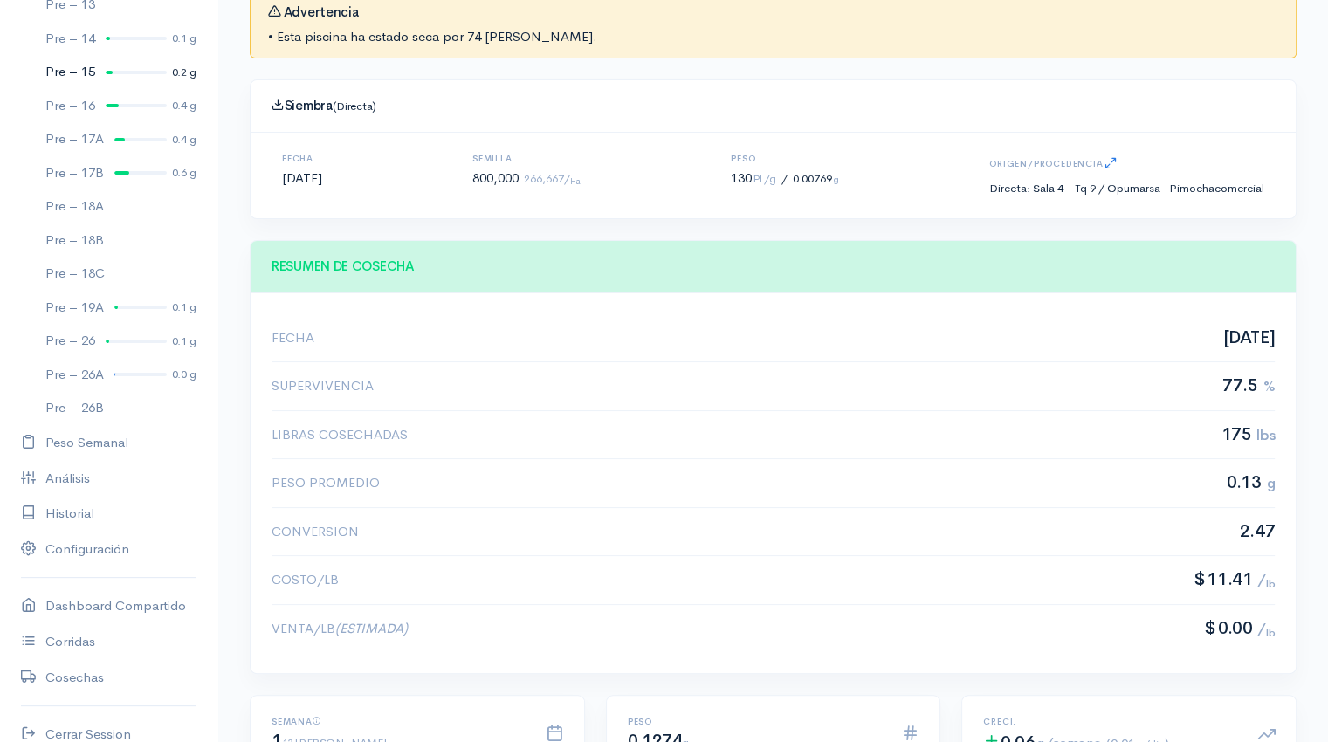
scroll to position [409, 0]
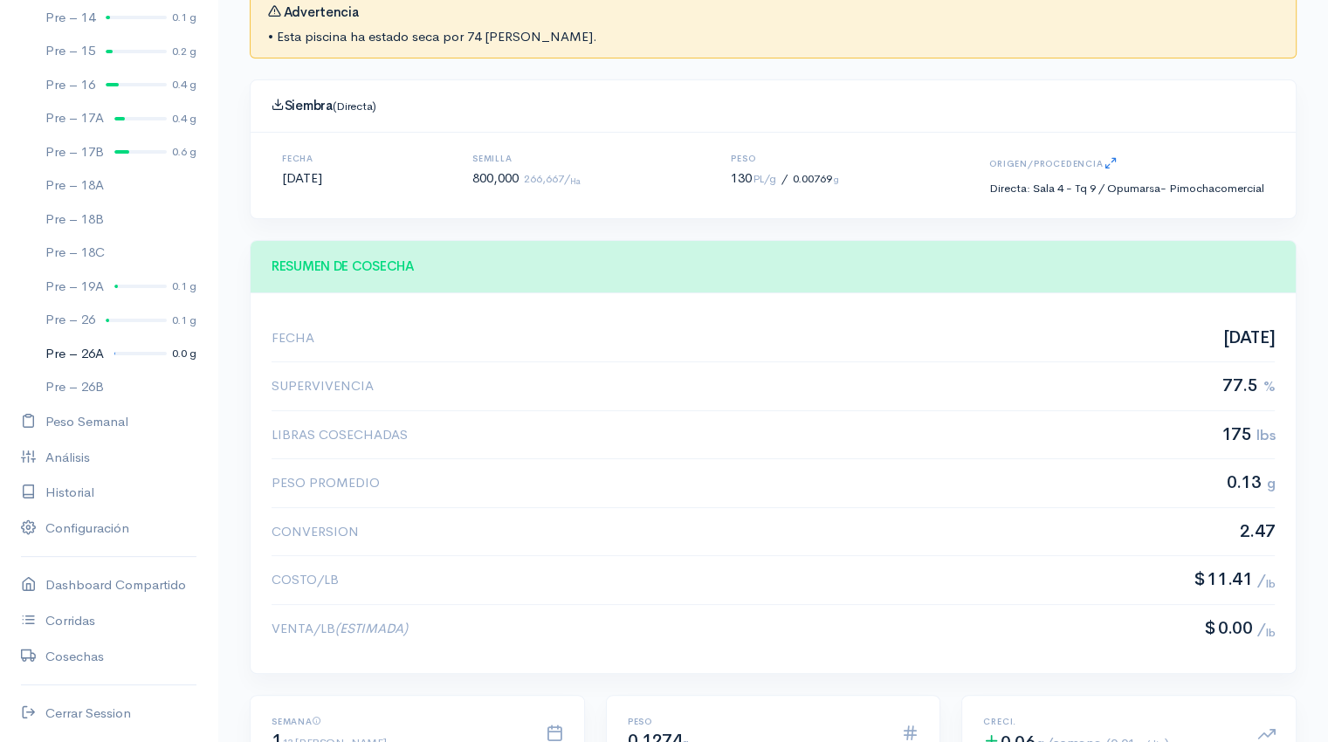
click at [148, 357] on link "Pre – 26A 0.0 g" at bounding box center [108, 354] width 217 height 34
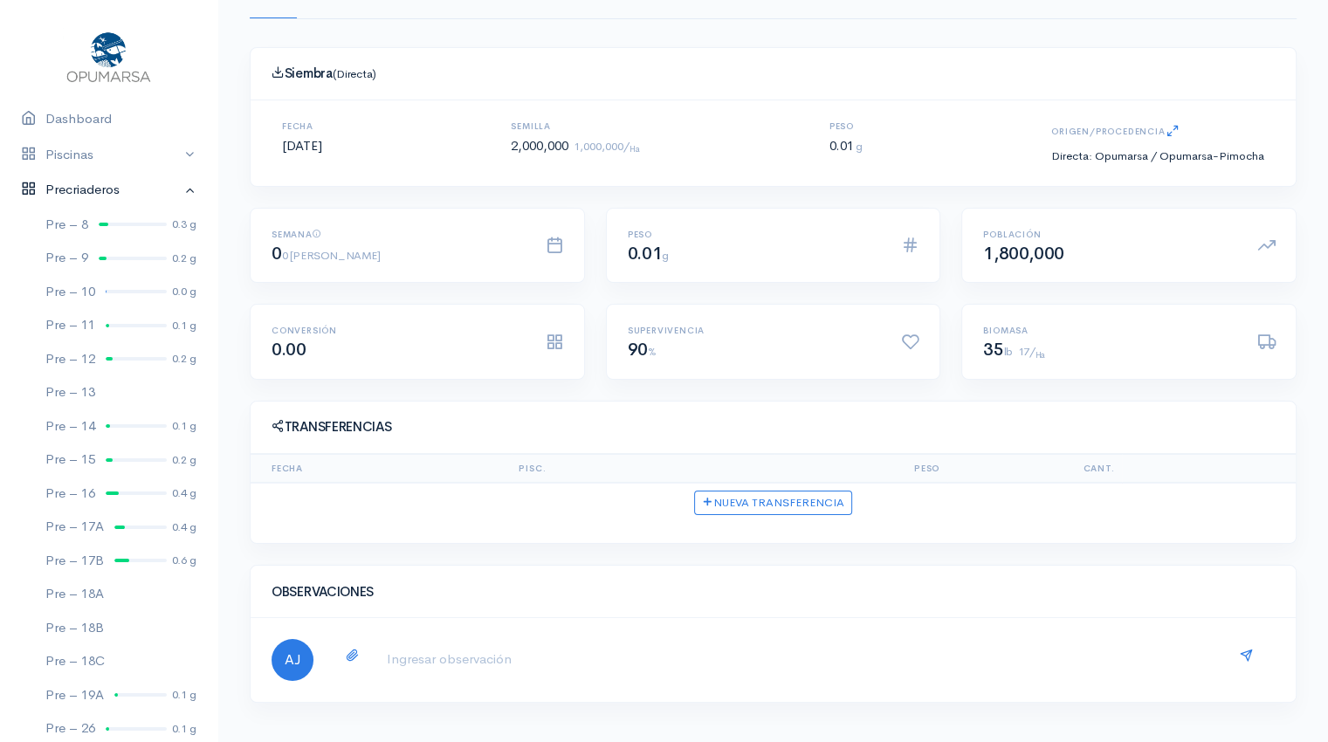
click at [173, 189] on link "Precriaderos" at bounding box center [108, 190] width 217 height 36
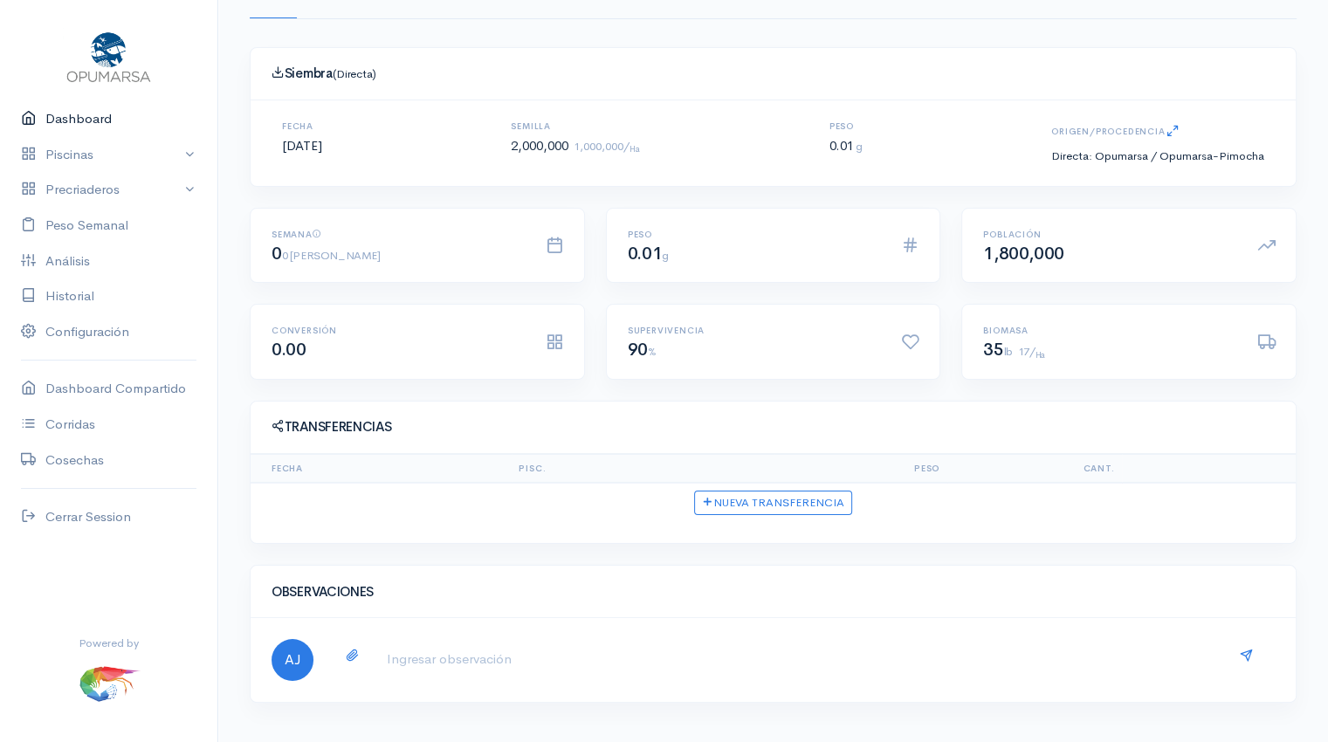
click at [86, 120] on link "Dashboard" at bounding box center [108, 119] width 217 height 36
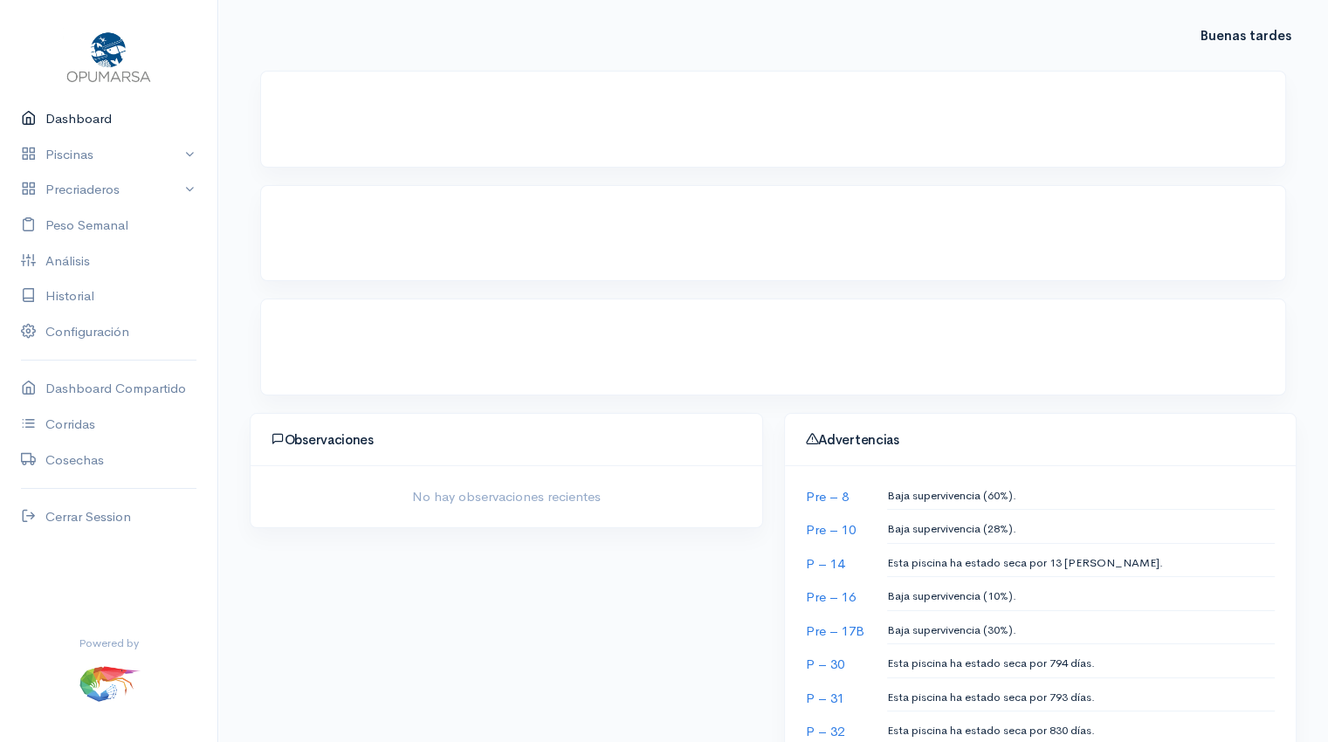
scroll to position [127, 0]
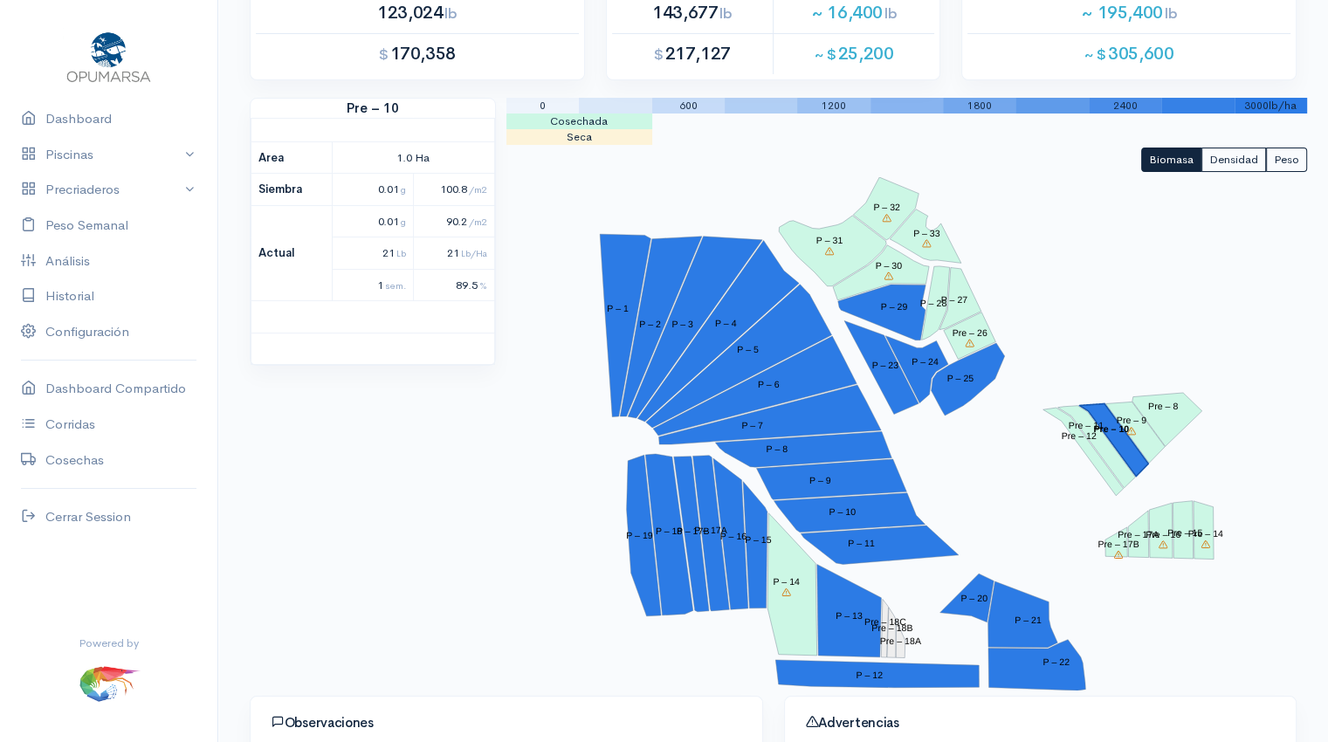
click at [1121, 449] on polygon "Pre – 10" at bounding box center [1113, 440] width 69 height 72
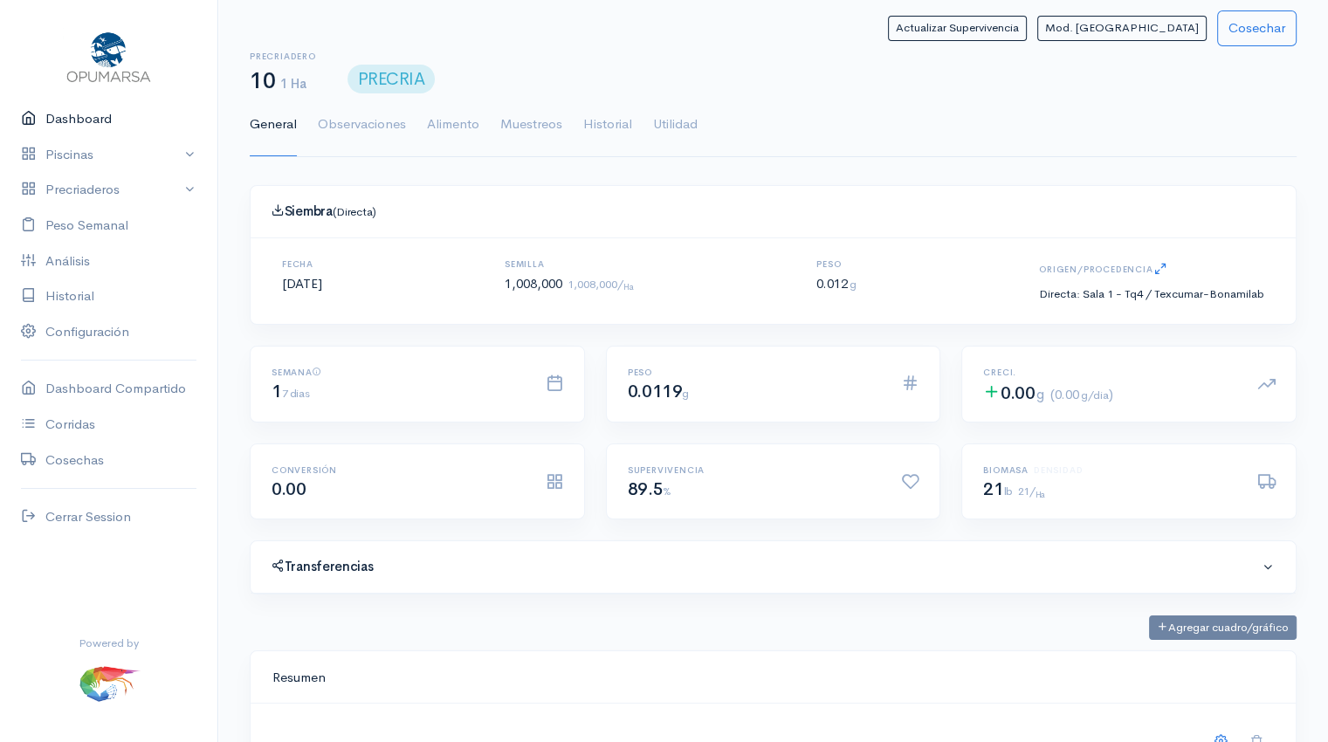
click at [87, 111] on link "Dashboard" at bounding box center [108, 119] width 217 height 36
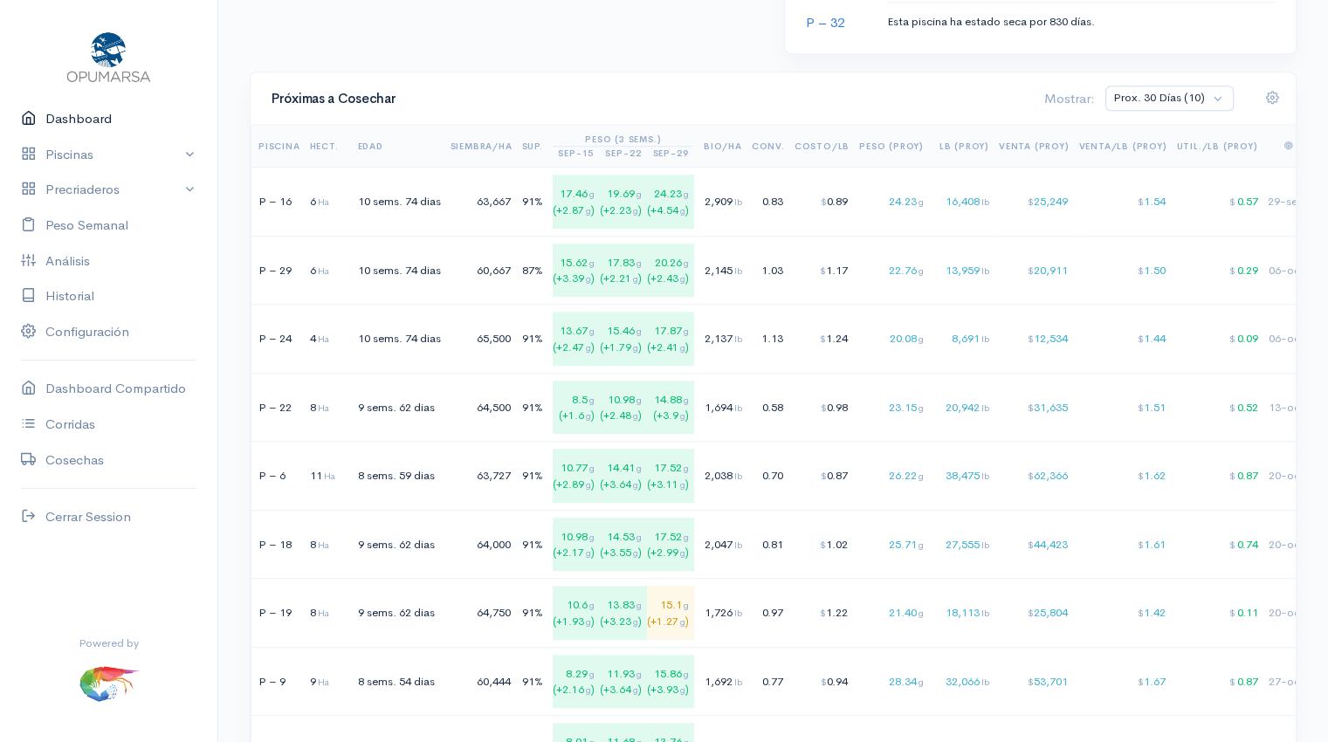
scroll to position [1121, 0]
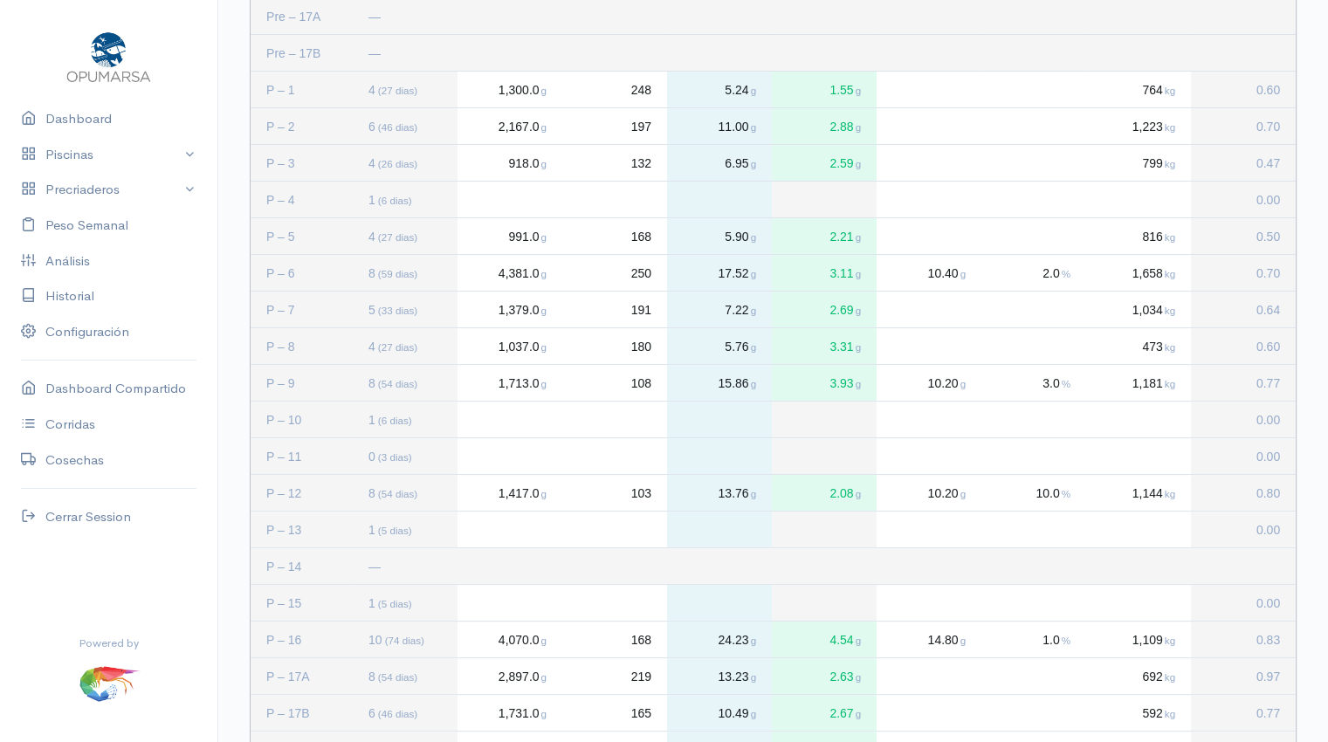
scroll to position [313, 0]
click at [76, 151] on link "Piscinas" at bounding box center [108, 155] width 217 height 36
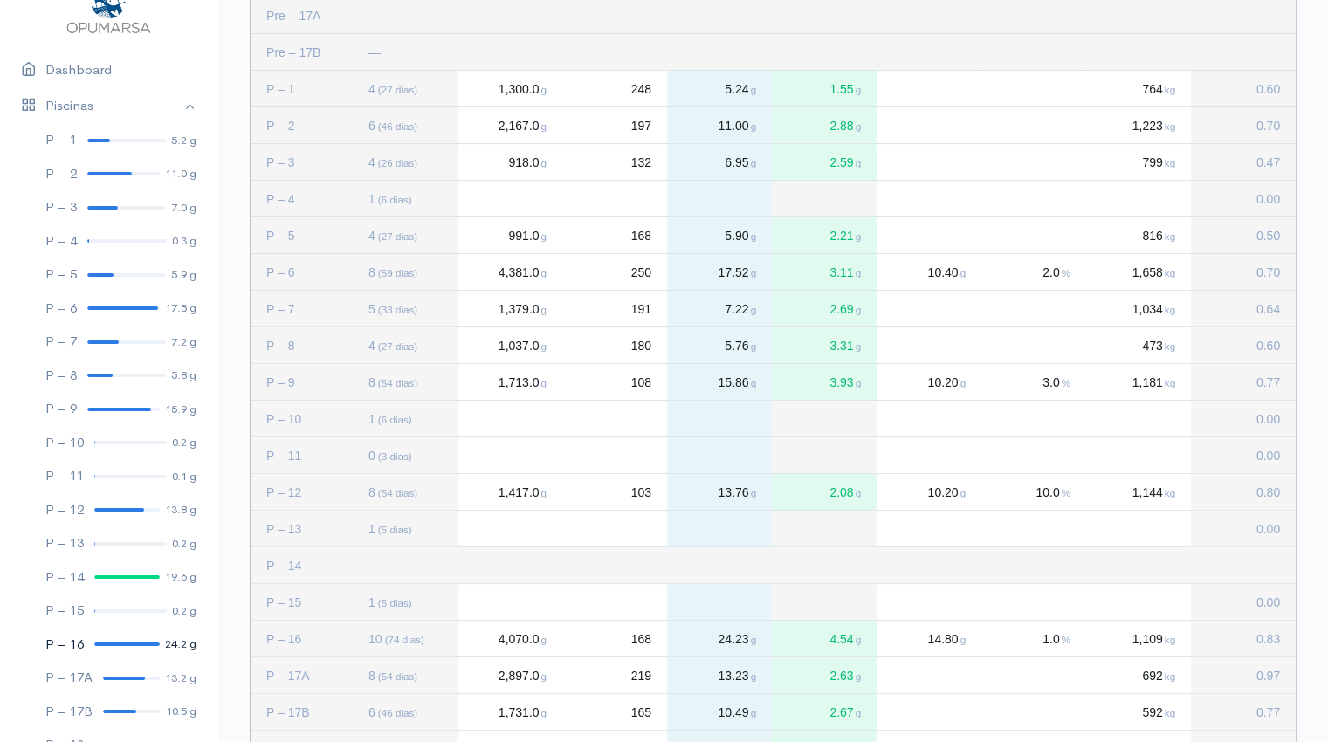
scroll to position [51, 0]
click at [120, 613] on link "P – 15 0.2 g" at bounding box center [108, 609] width 217 height 34
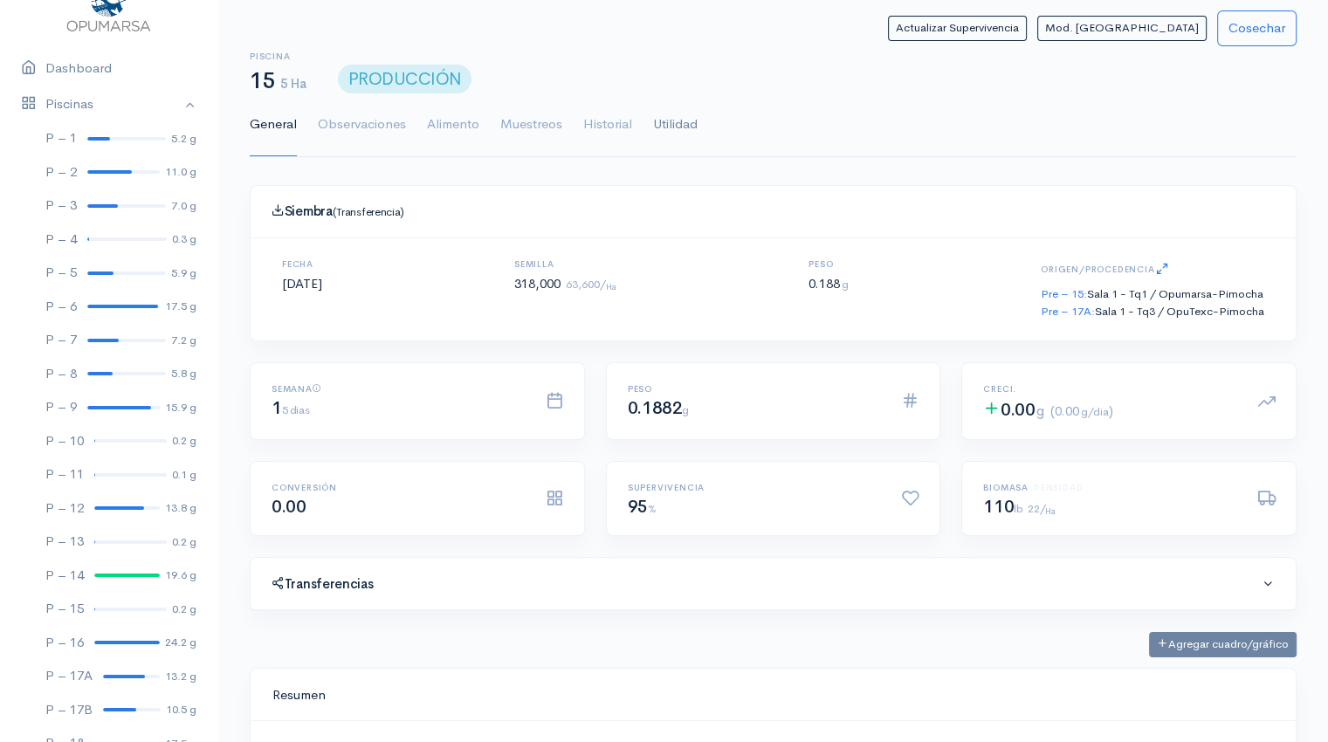
click at [674, 120] on link "Utilidad" at bounding box center [675, 124] width 45 height 63
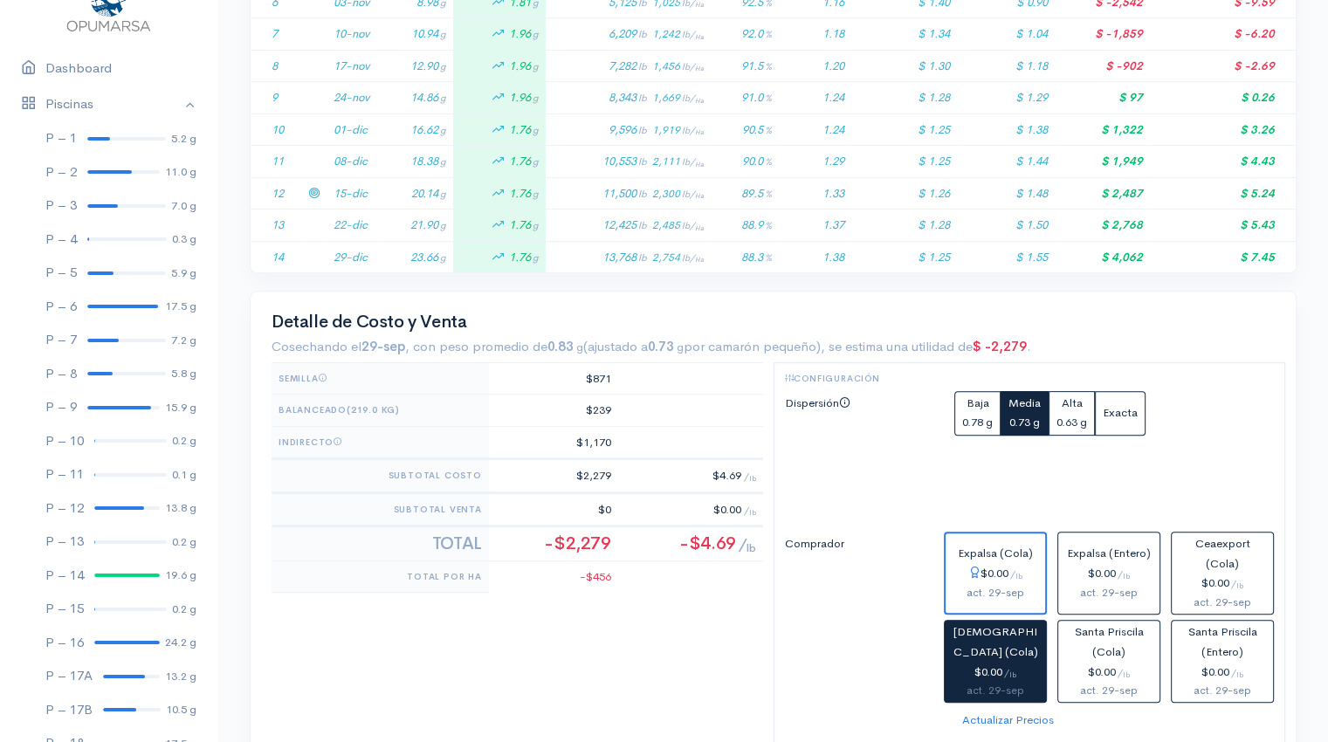
scroll to position [618, 0]
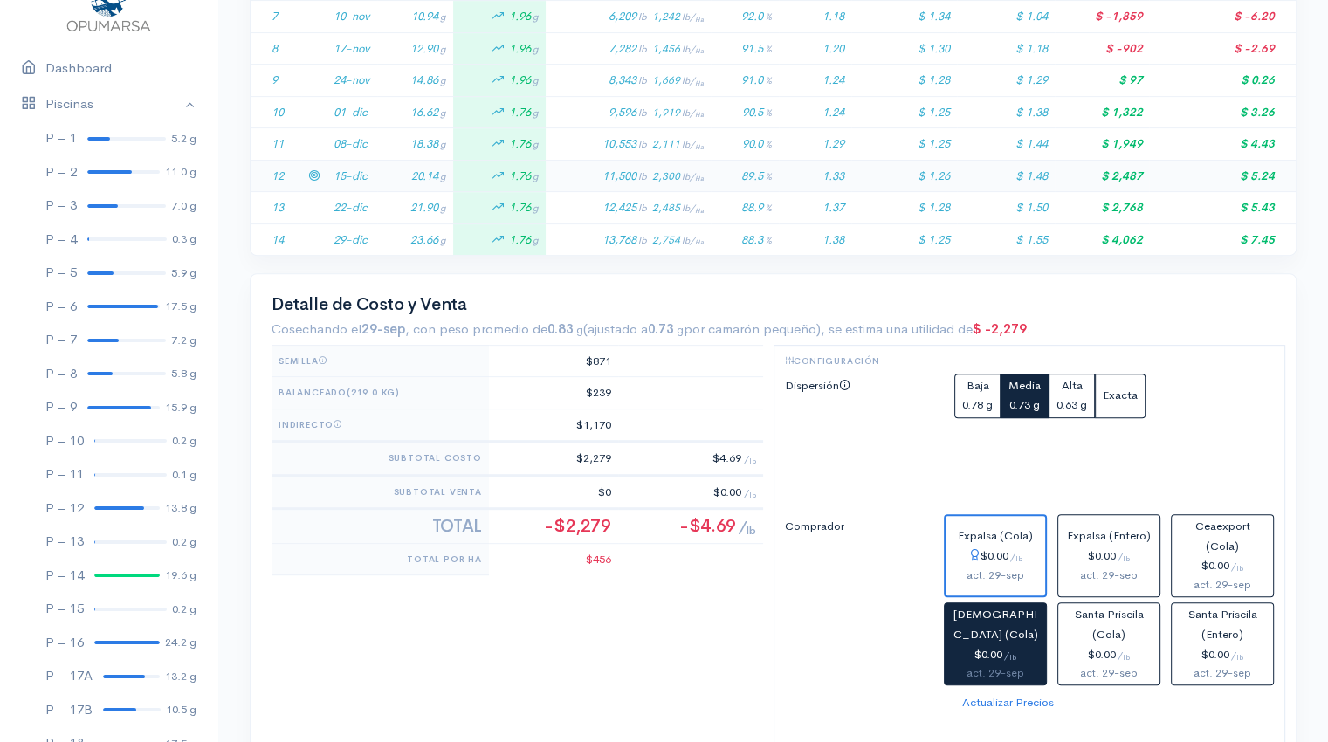
click at [405, 180] on td "20.14 g" at bounding box center [415, 176] width 76 height 32
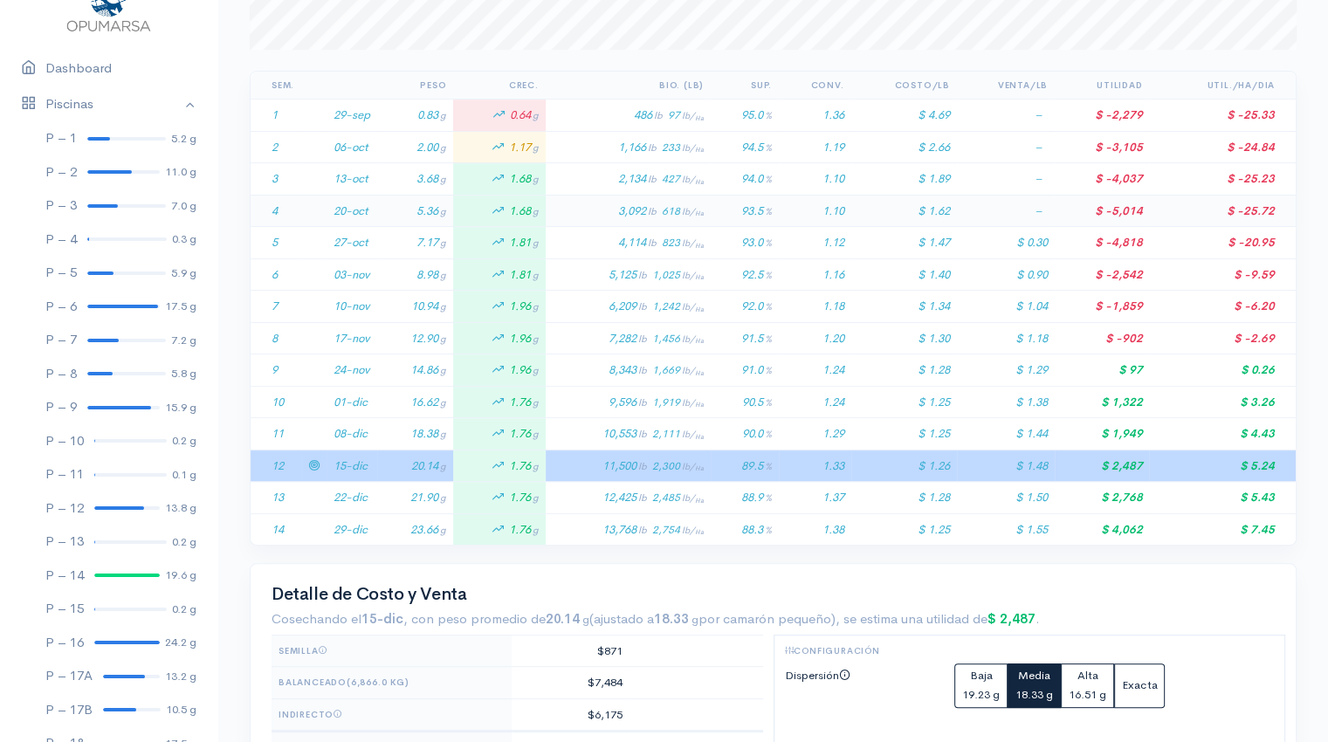
scroll to position [0, 0]
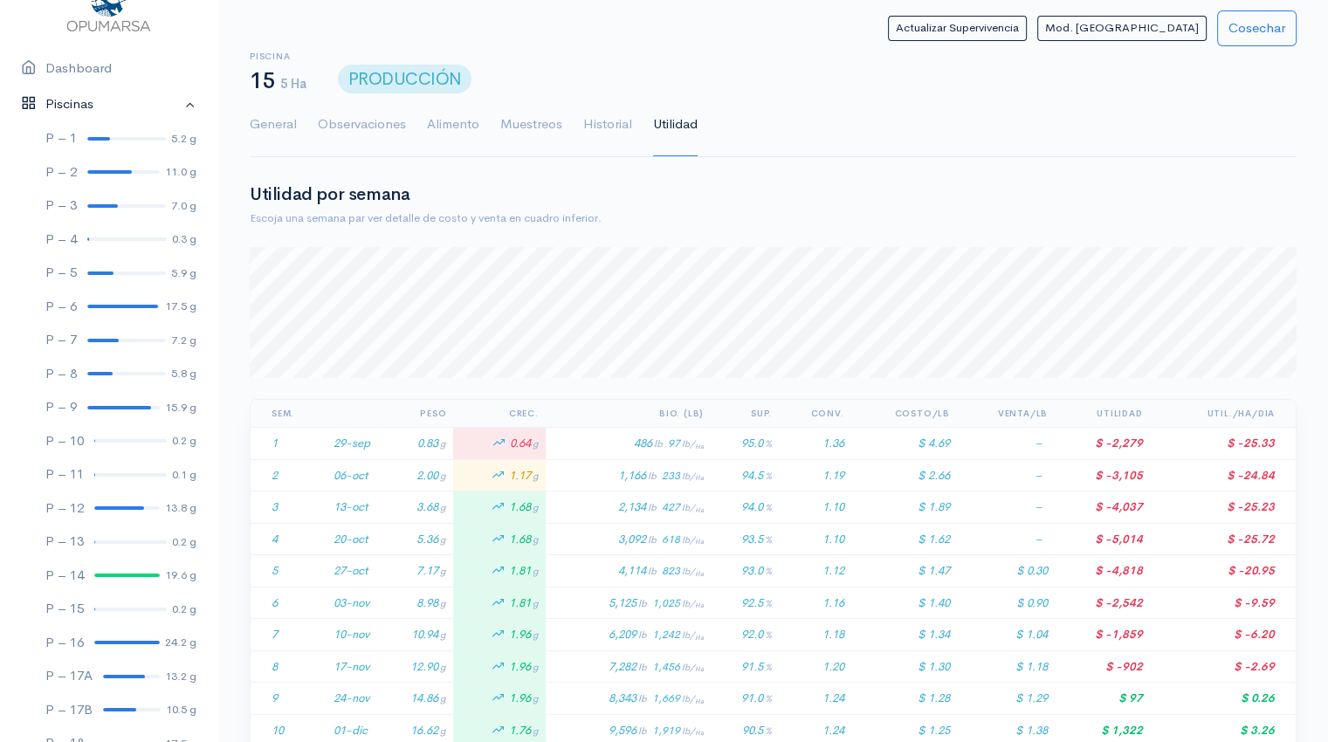
click at [176, 102] on link "Piscinas" at bounding box center [108, 104] width 217 height 36
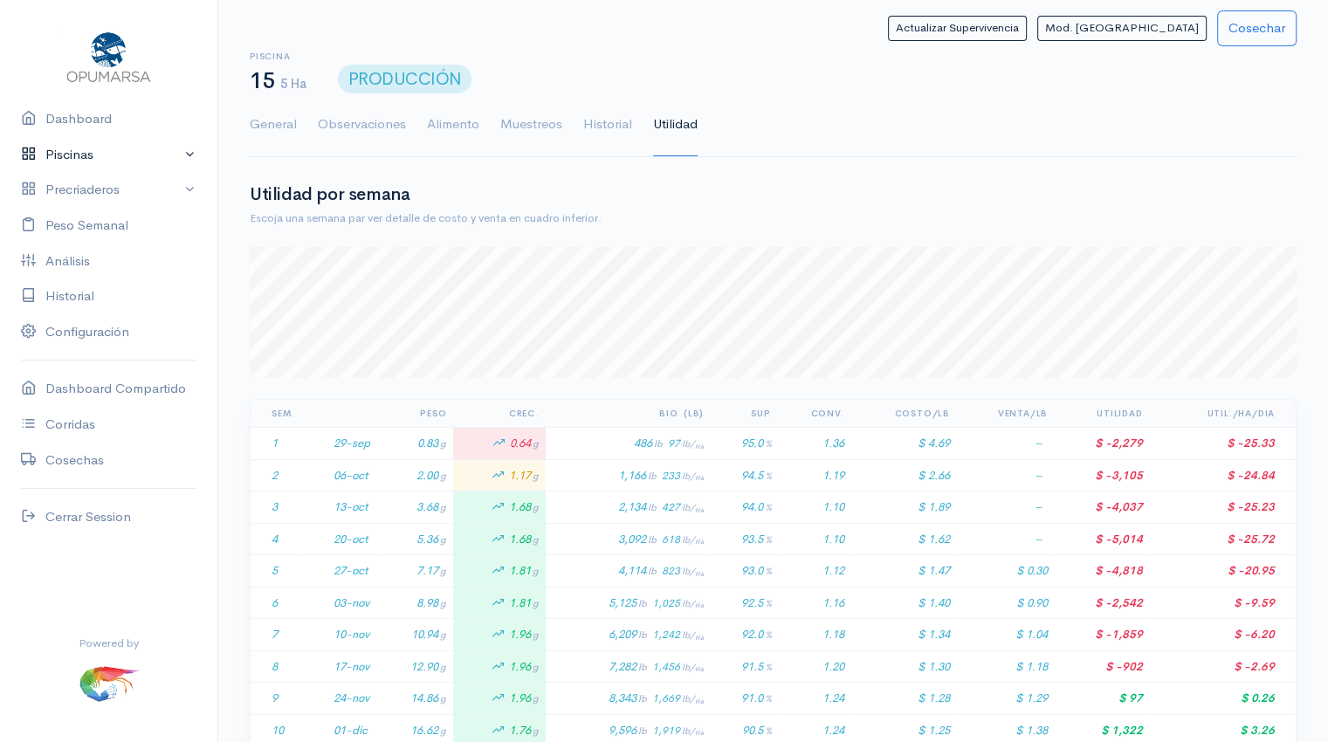
click at [189, 159] on link "Piscinas" at bounding box center [108, 155] width 217 height 36
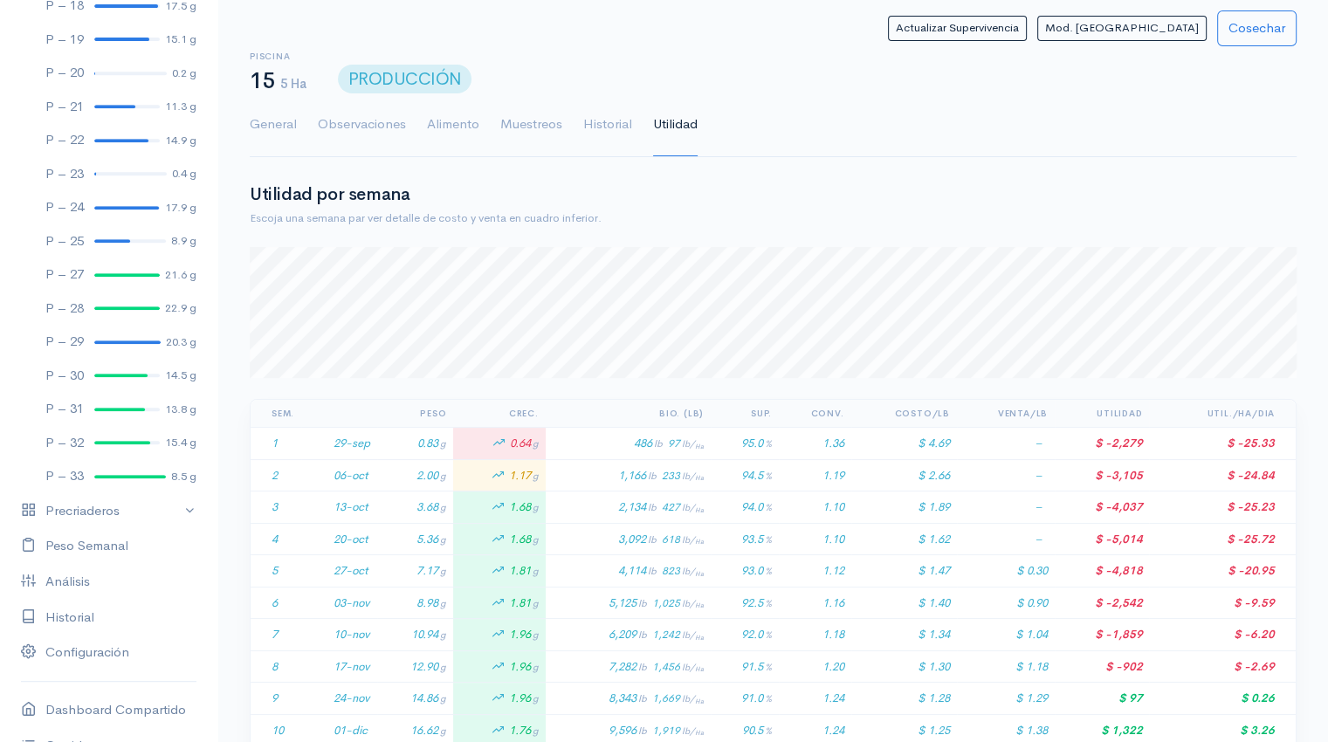
scroll to position [841, 0]
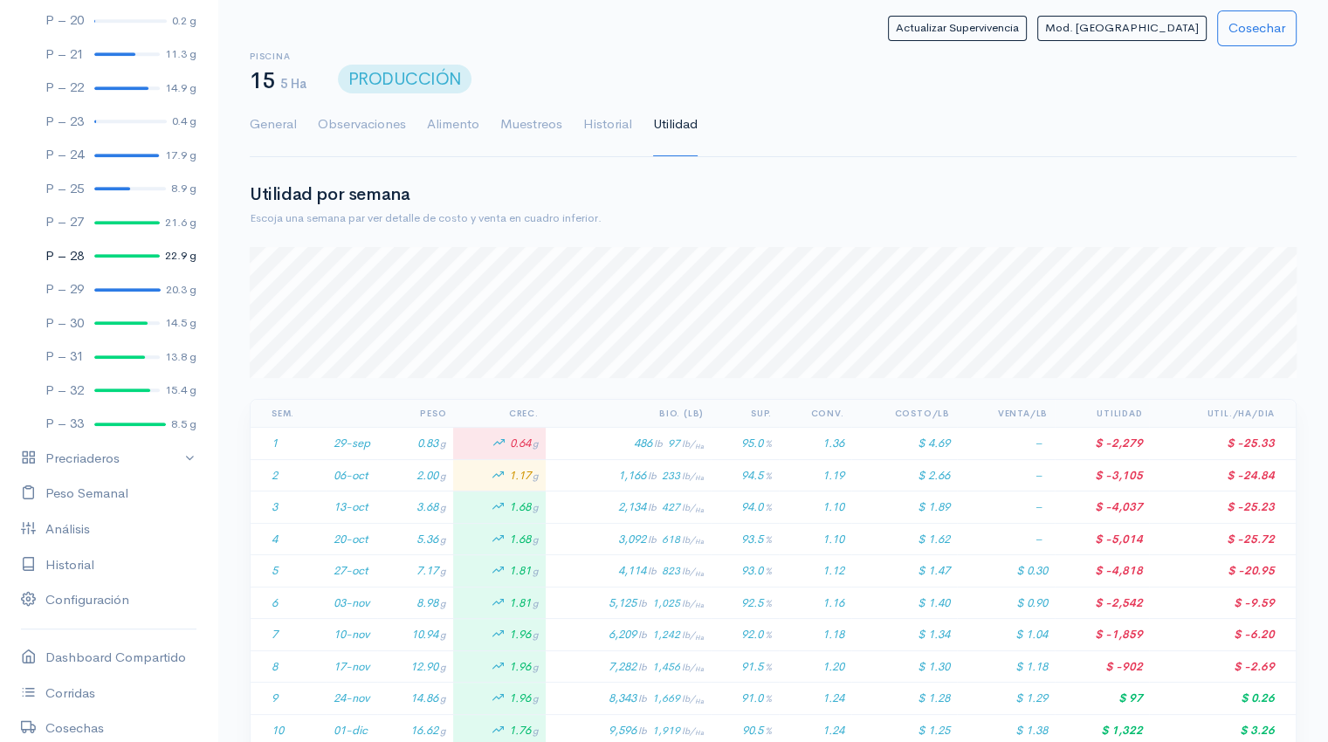
click at [129, 258] on link "P – 28 22.9 g" at bounding box center [108, 256] width 217 height 34
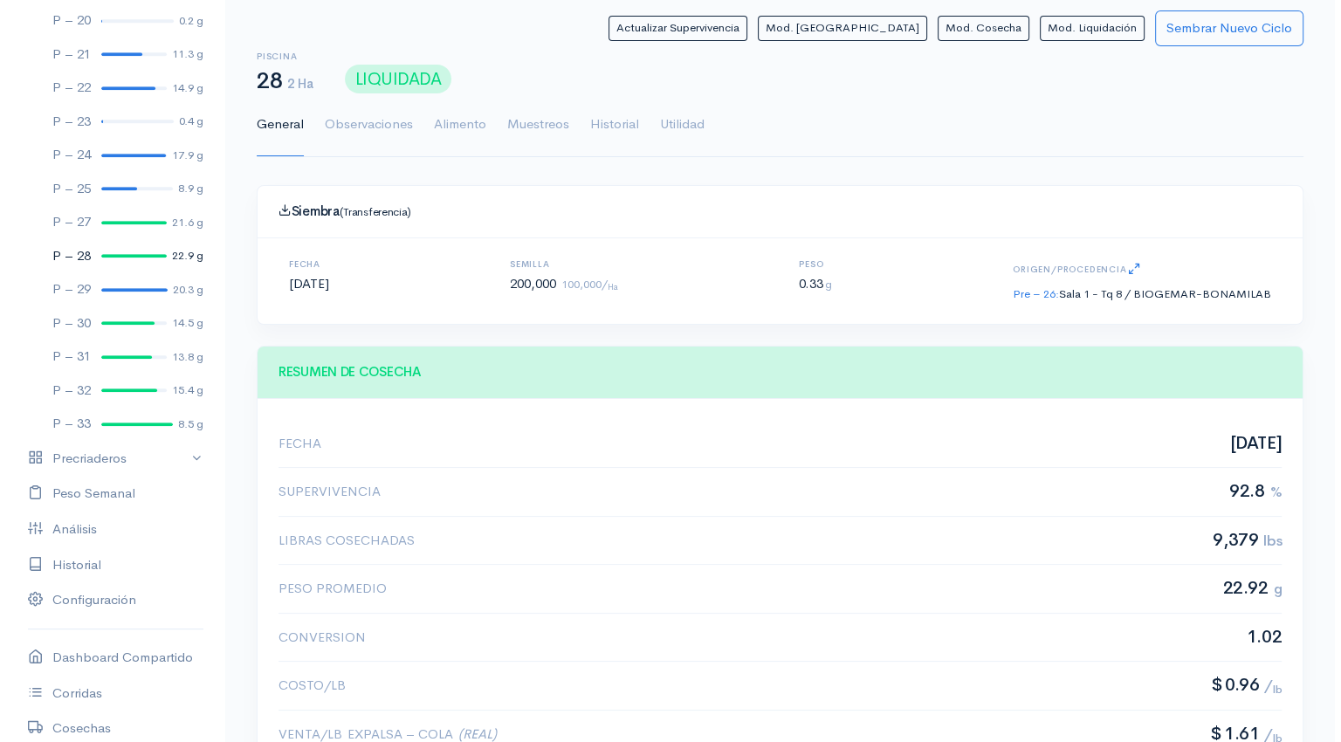
scroll to position [262, 1002]
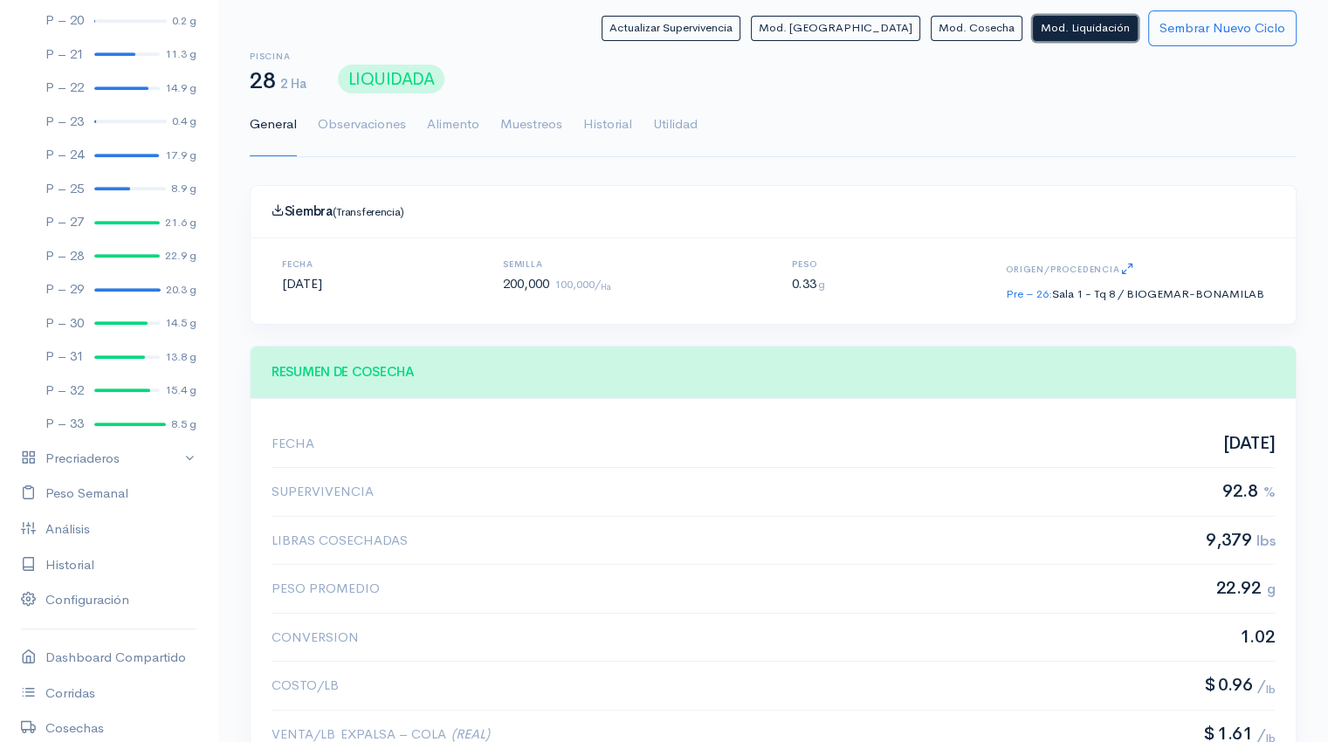
click at [1072, 36] on button "Mod. Liquidación" at bounding box center [1085, 28] width 105 height 25
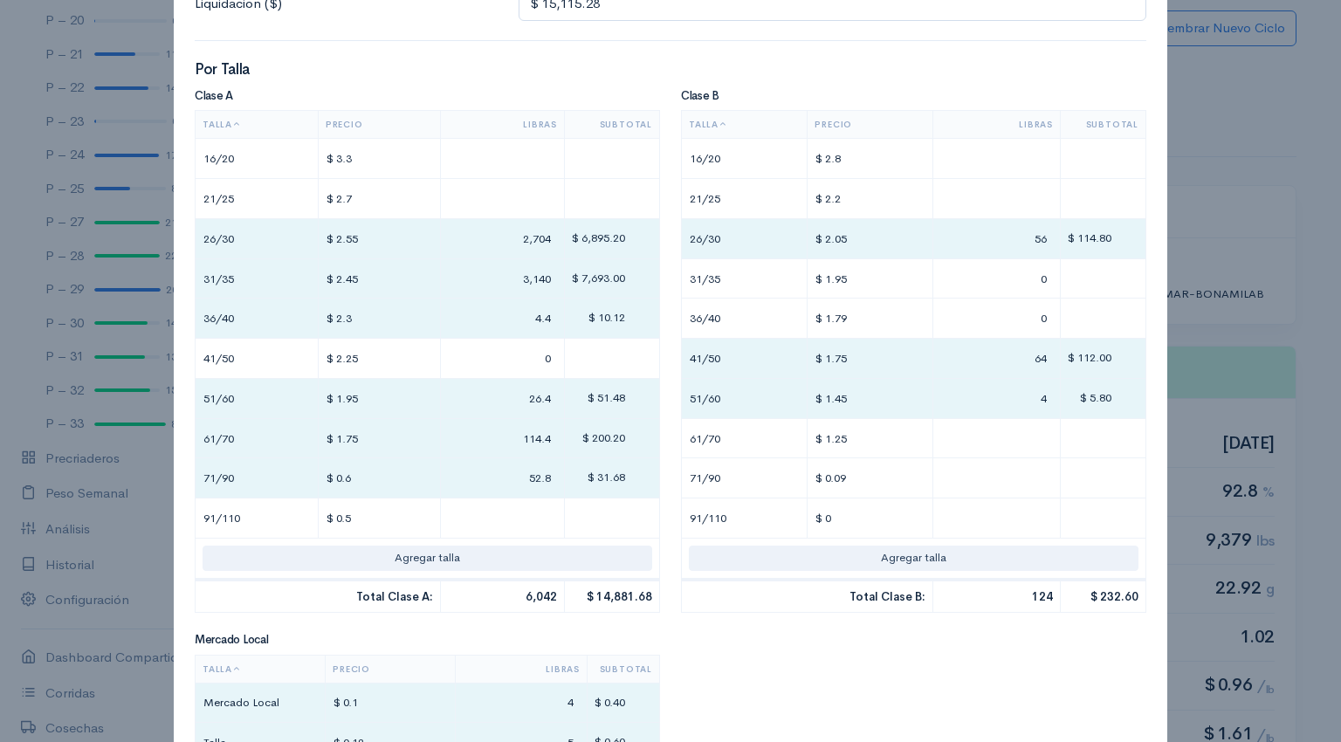
scroll to position [346, 0]
click at [532, 323] on input "4.4" at bounding box center [502, 317] width 109 height 25
click at [527, 402] on input "26.4" at bounding box center [502, 397] width 109 height 25
type input "6"
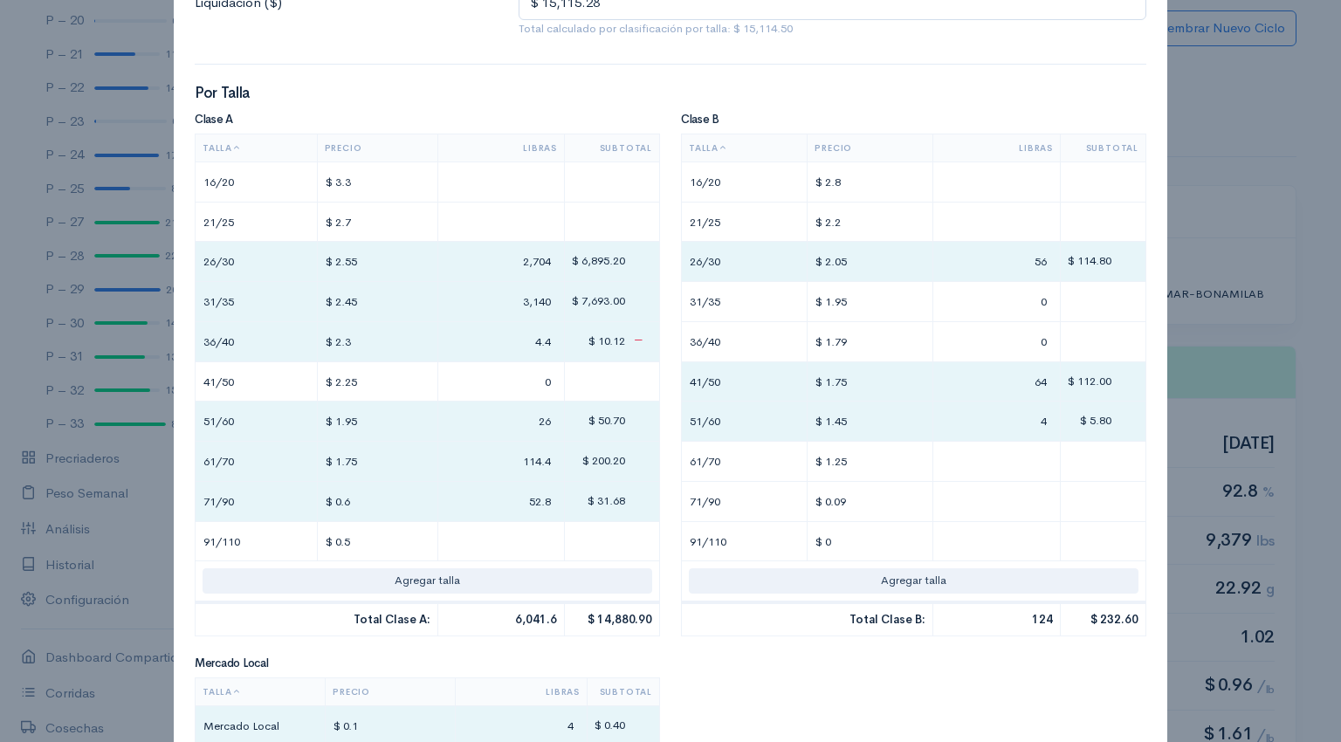
type input "26"
click at [524, 347] on input "4.4" at bounding box center [501, 341] width 112 height 25
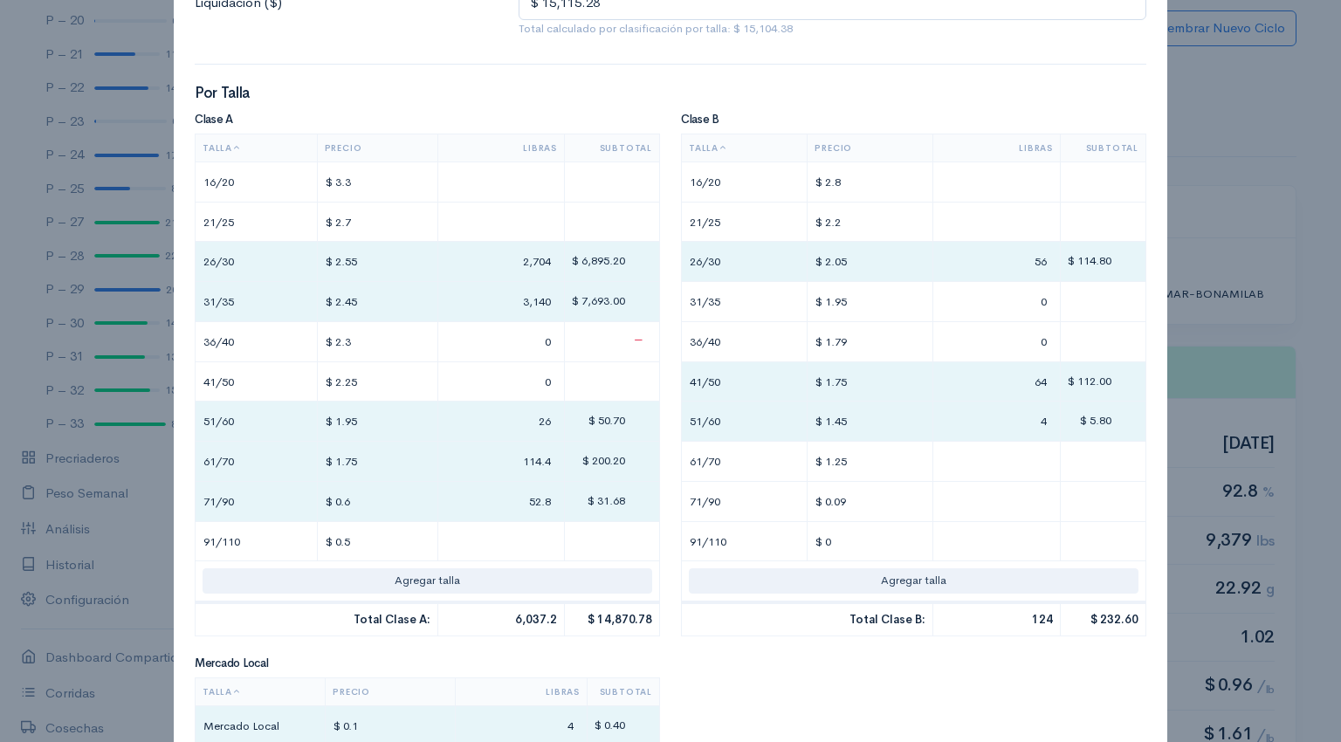
type input "0"
type input "115"
type input "53"
click at [999, 263] on input "56" at bounding box center [996, 261] width 113 height 25
type input "60"
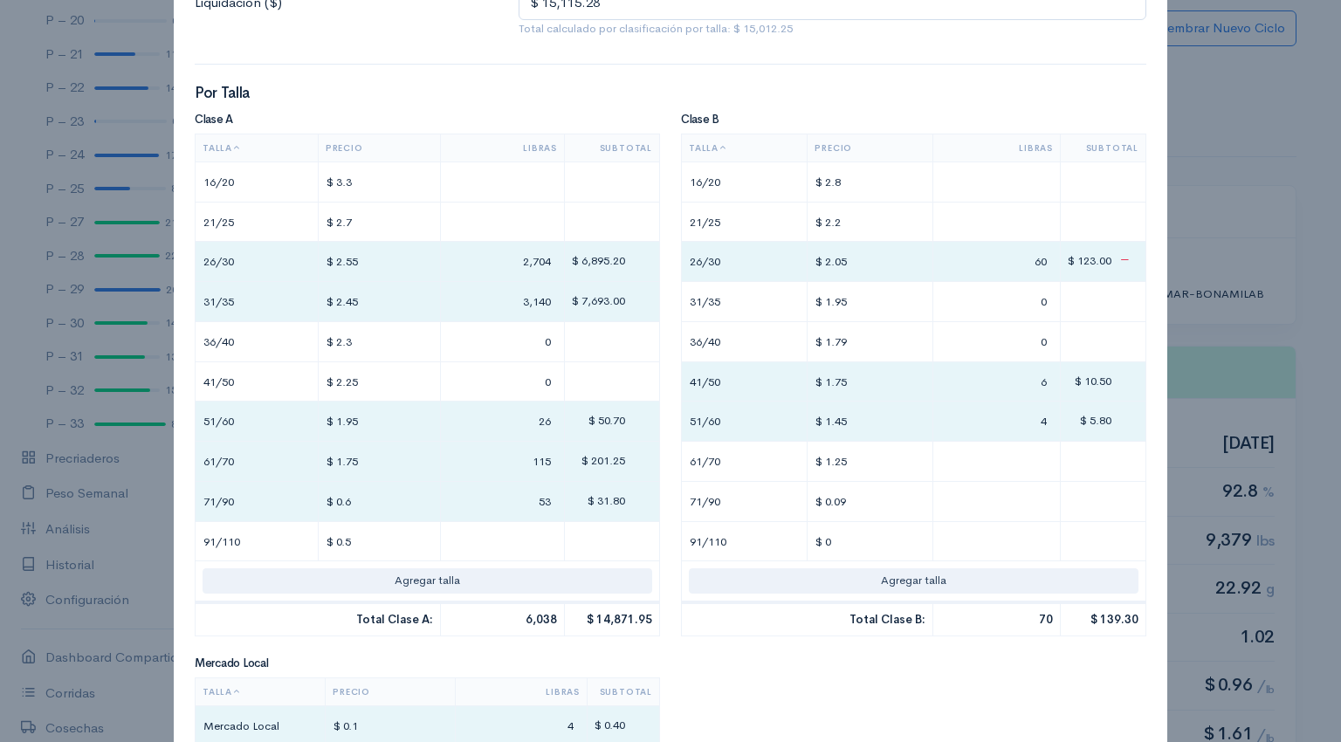
type input "64"
click at [520, 303] on input "3,140" at bounding box center [502, 301] width 109 height 25
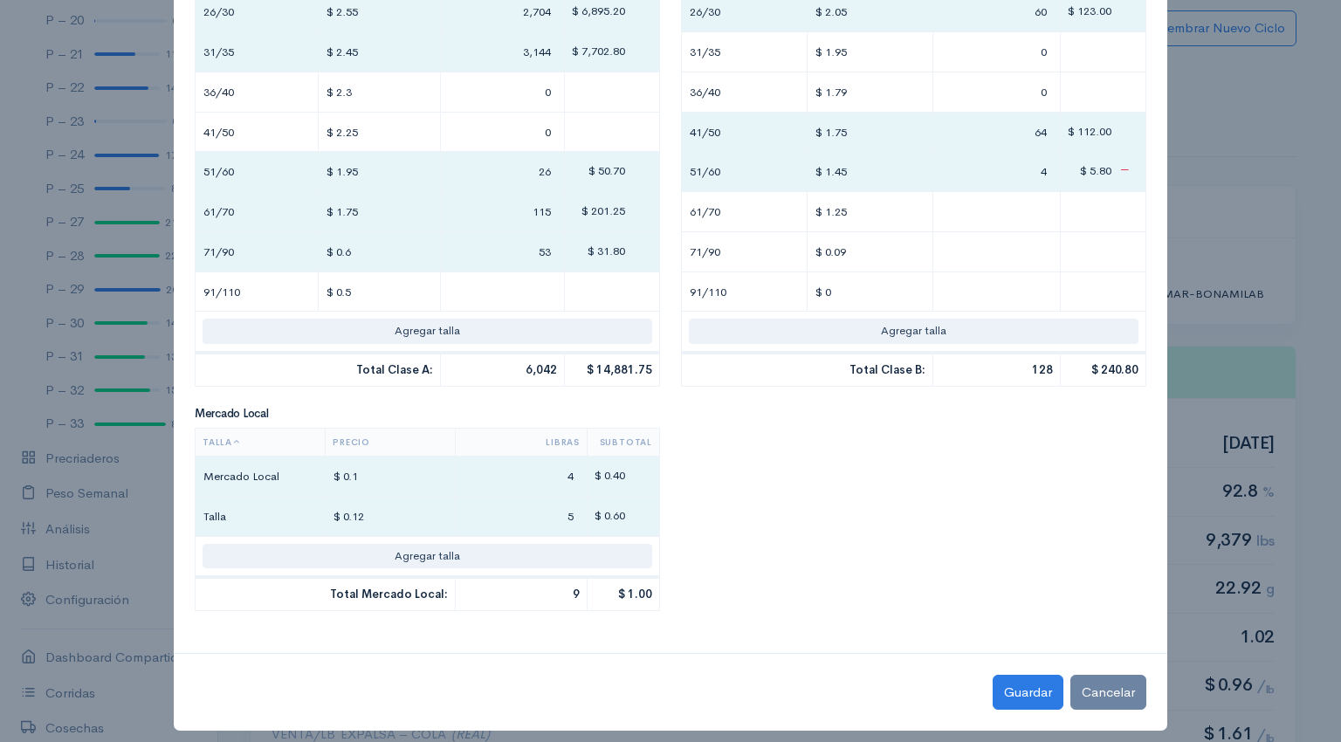
scroll to position [597, 0]
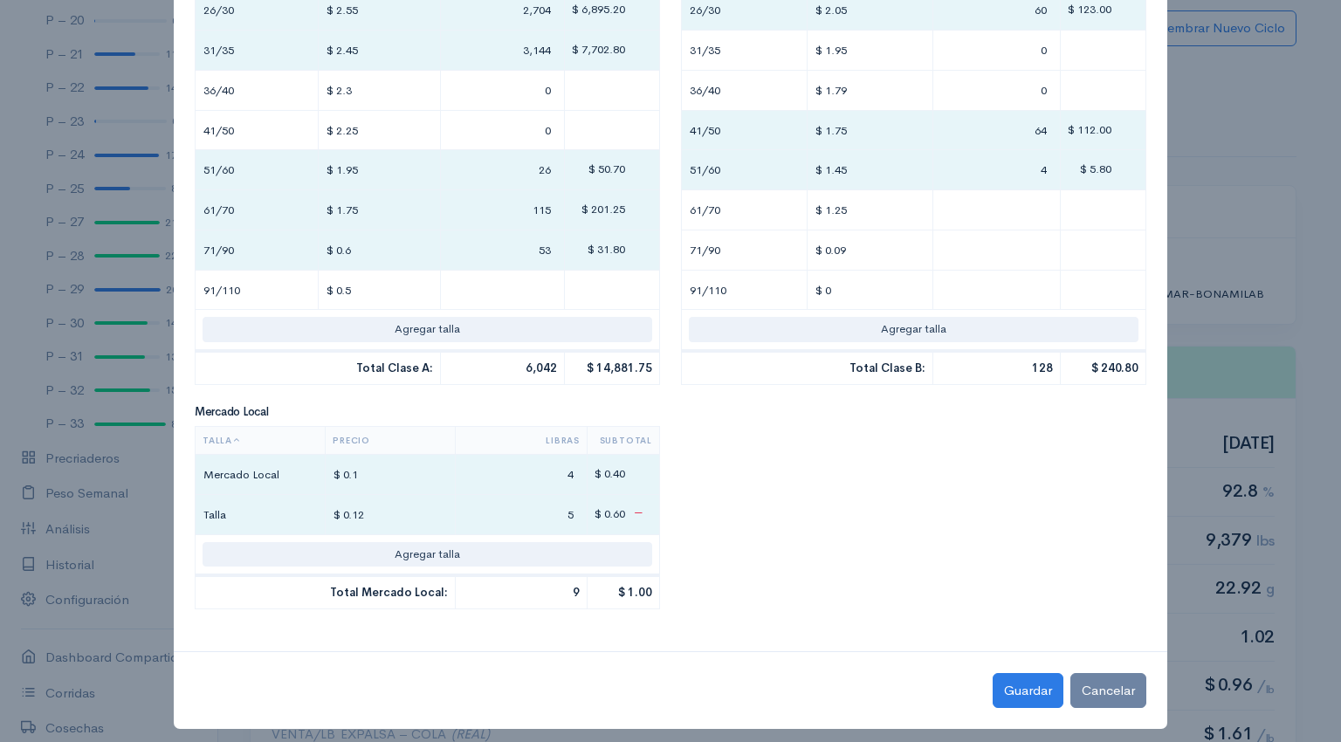
type input "3,144"
click at [548, 512] on input "5" at bounding box center [521, 514] width 117 height 25
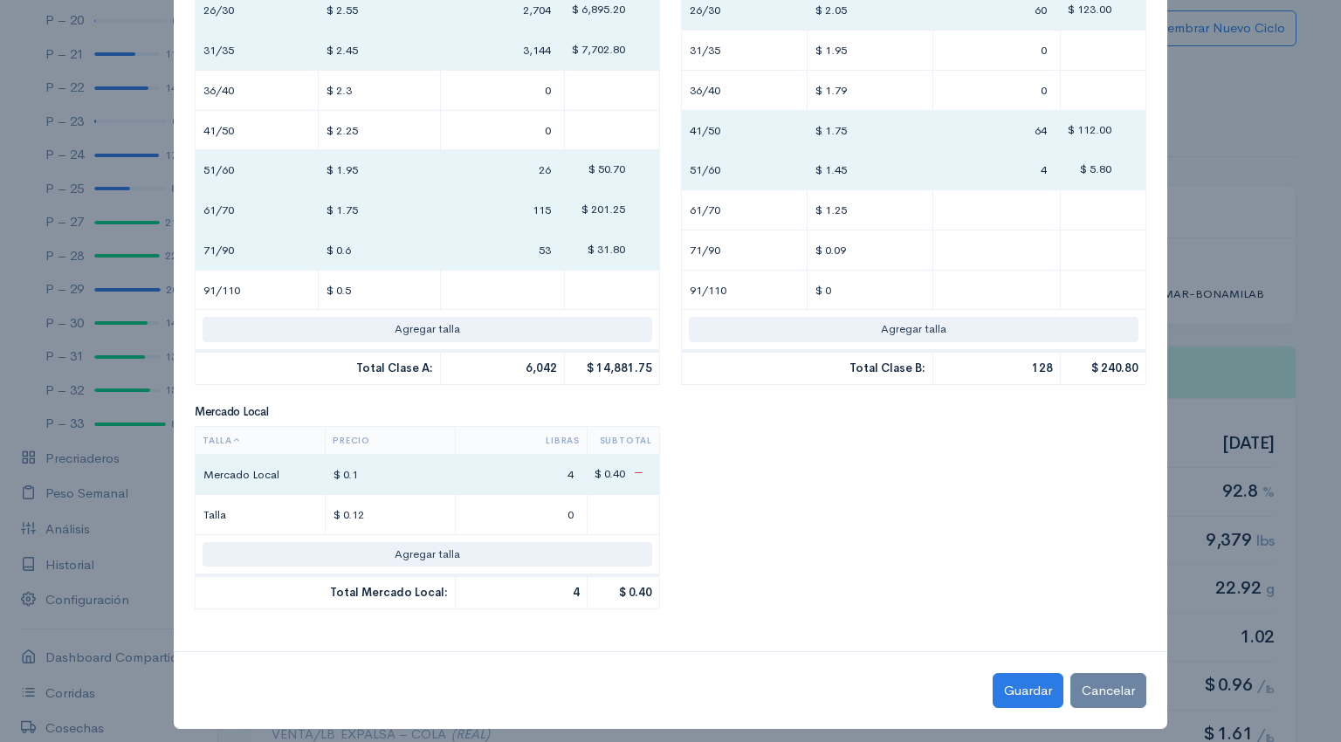
type input "0"
click at [555, 472] on input "4" at bounding box center [521, 474] width 117 height 25
type input "5"
click at [388, 470] on input "$ 0.1" at bounding box center [390, 474] width 115 height 25
type input "$ .12"
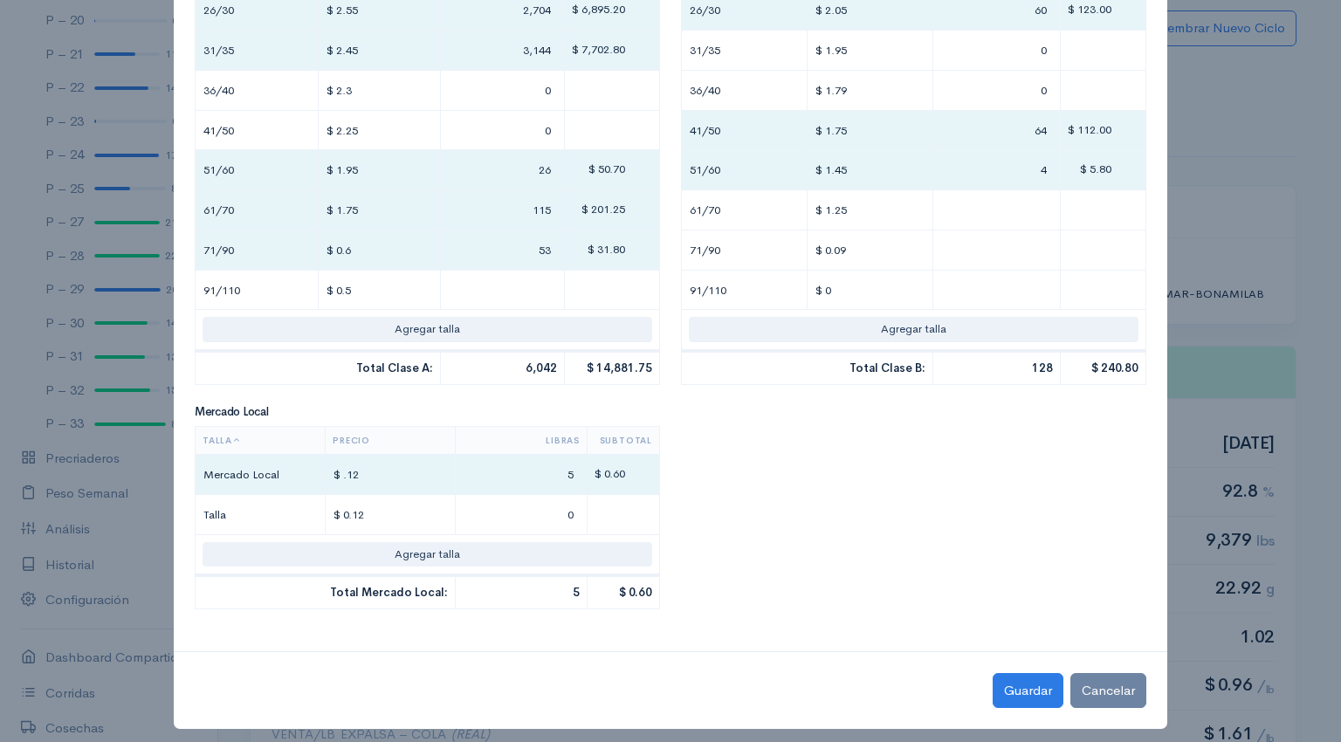
click at [852, 521] on div "Clase A Talla Precio Libras Subtotal 16/20 $ 3.3 21/25 $ 2.7 26/30 $ 2.55 2,704…" at bounding box center [670, 246] width 972 height 768
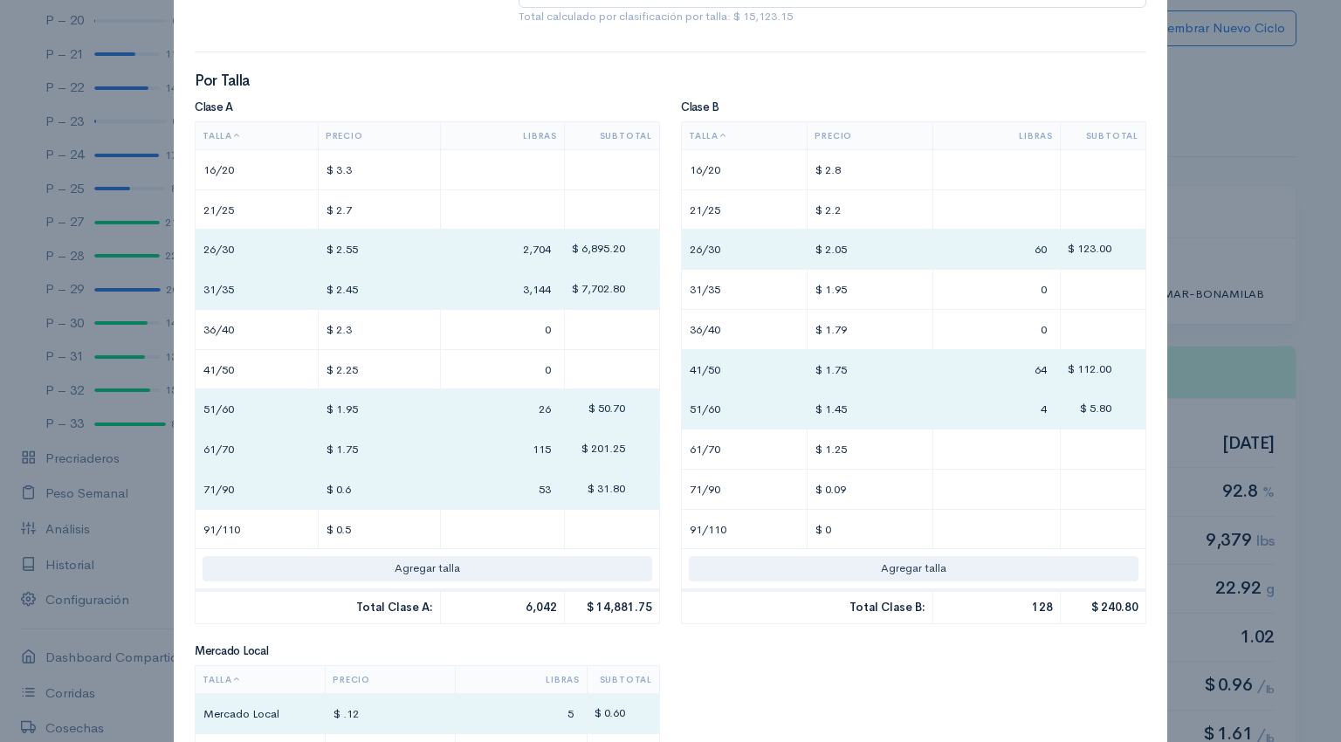
scroll to position [356, 0]
click at [525, 375] on input "0" at bounding box center [502, 371] width 109 height 25
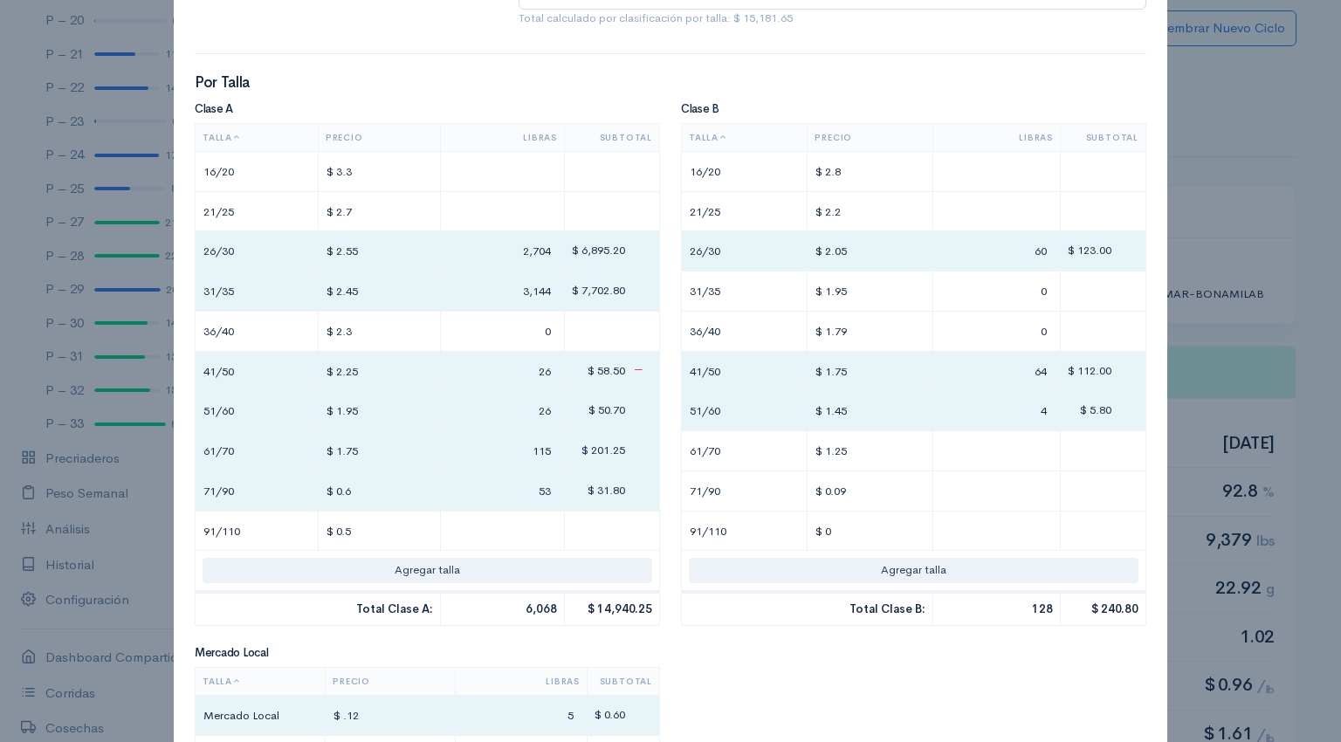
type input "26"
type input "115"
type input "53"
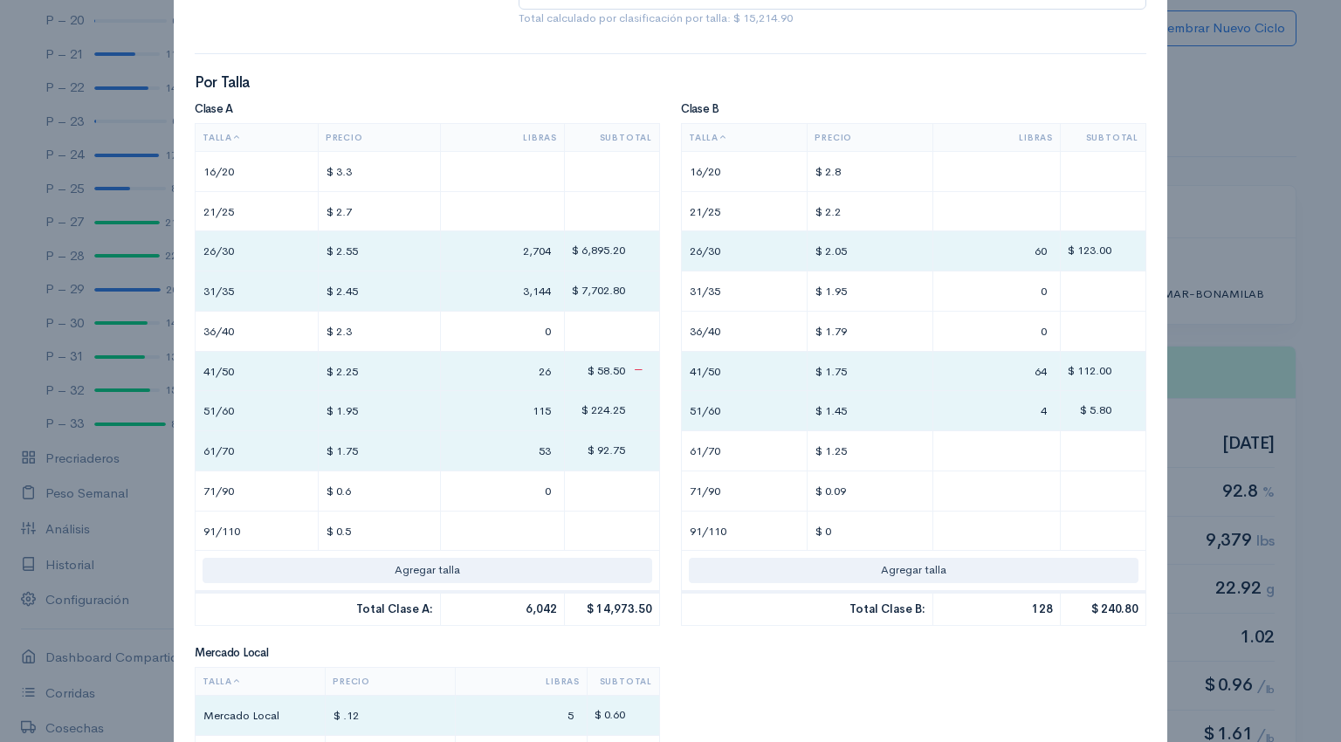
type input "0"
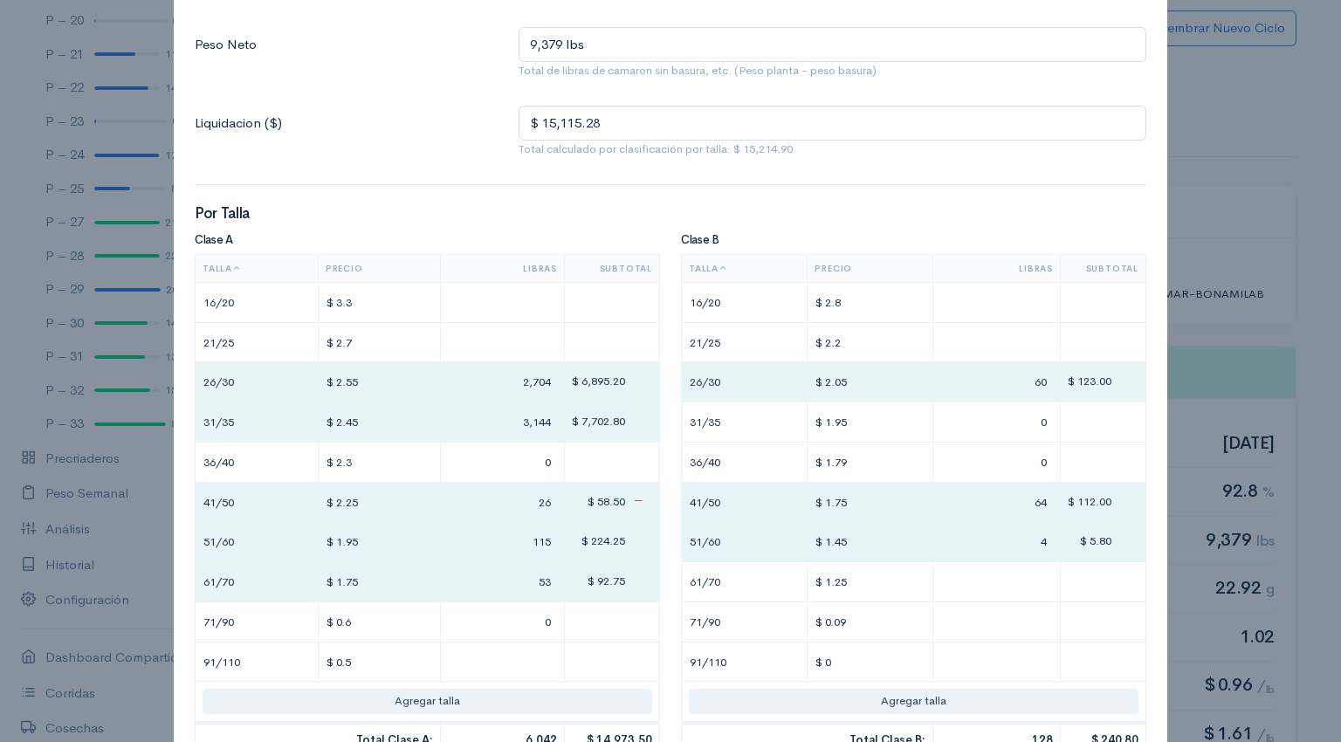
scroll to position [223, 0]
click at [653, 113] on input "$ 15,115.28" at bounding box center [832, 125] width 628 height 36
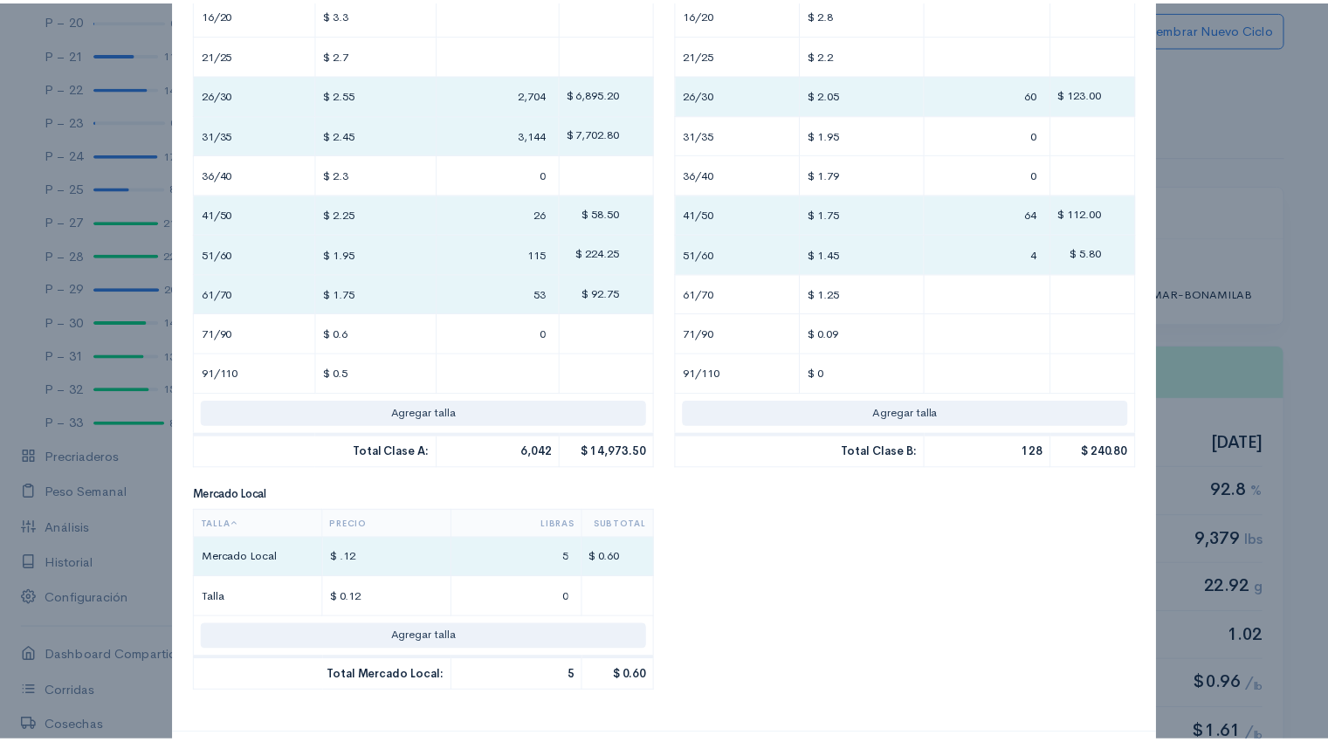
scroll to position [580, 0]
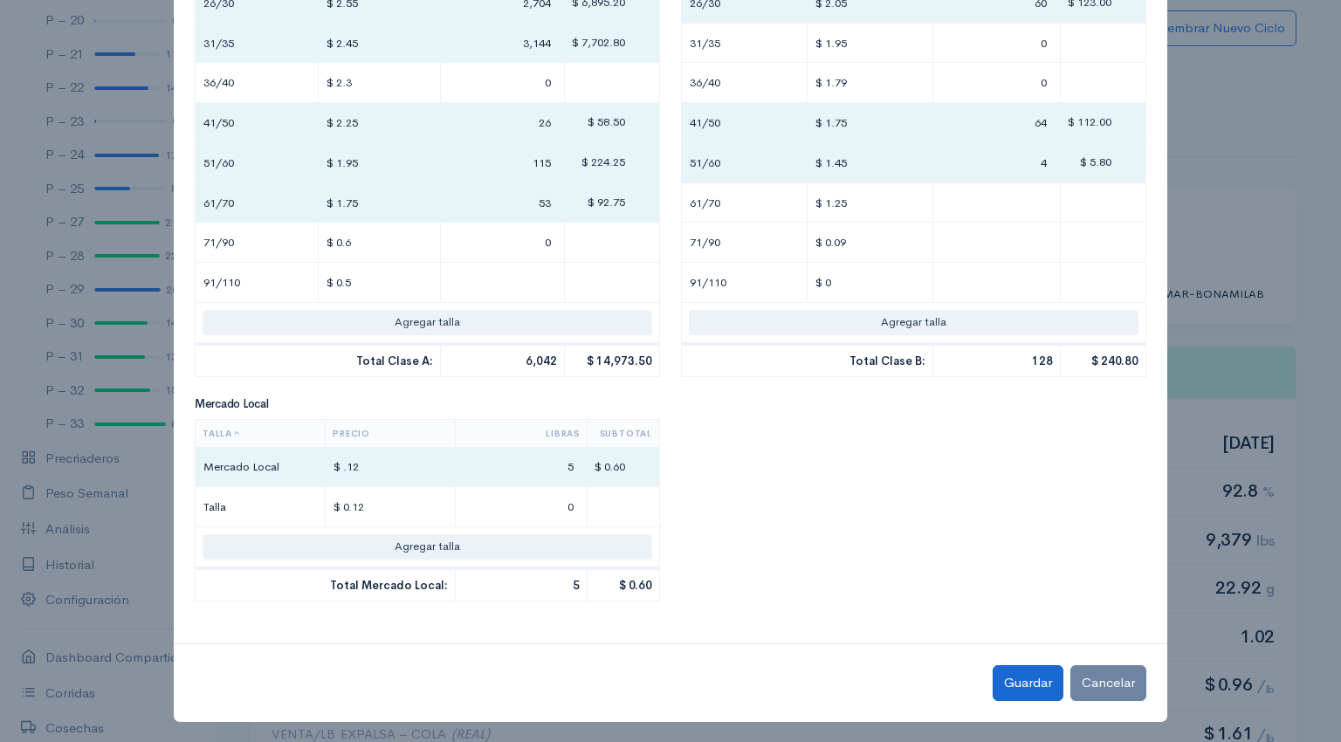
type input "$ 15,214.9"
click at [1028, 675] on button "Guardar" at bounding box center [1027, 683] width 71 height 36
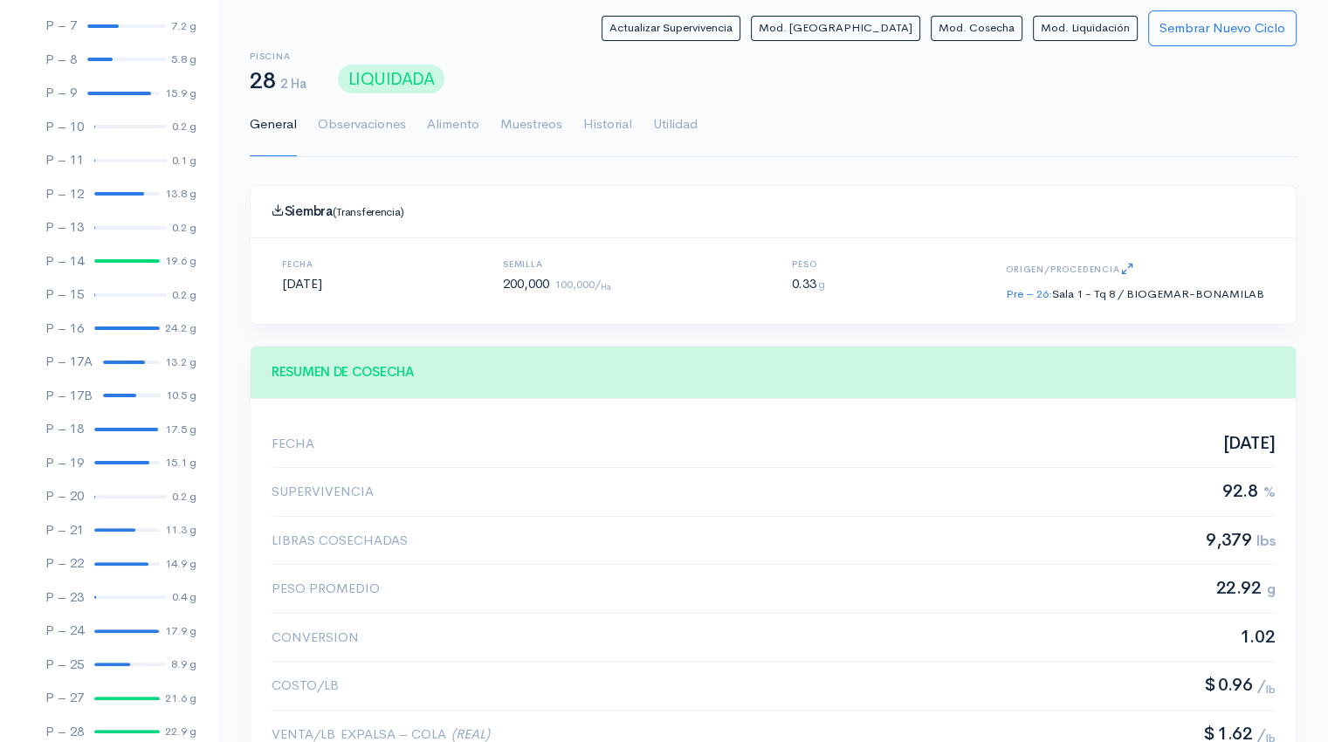
scroll to position [0, 0]
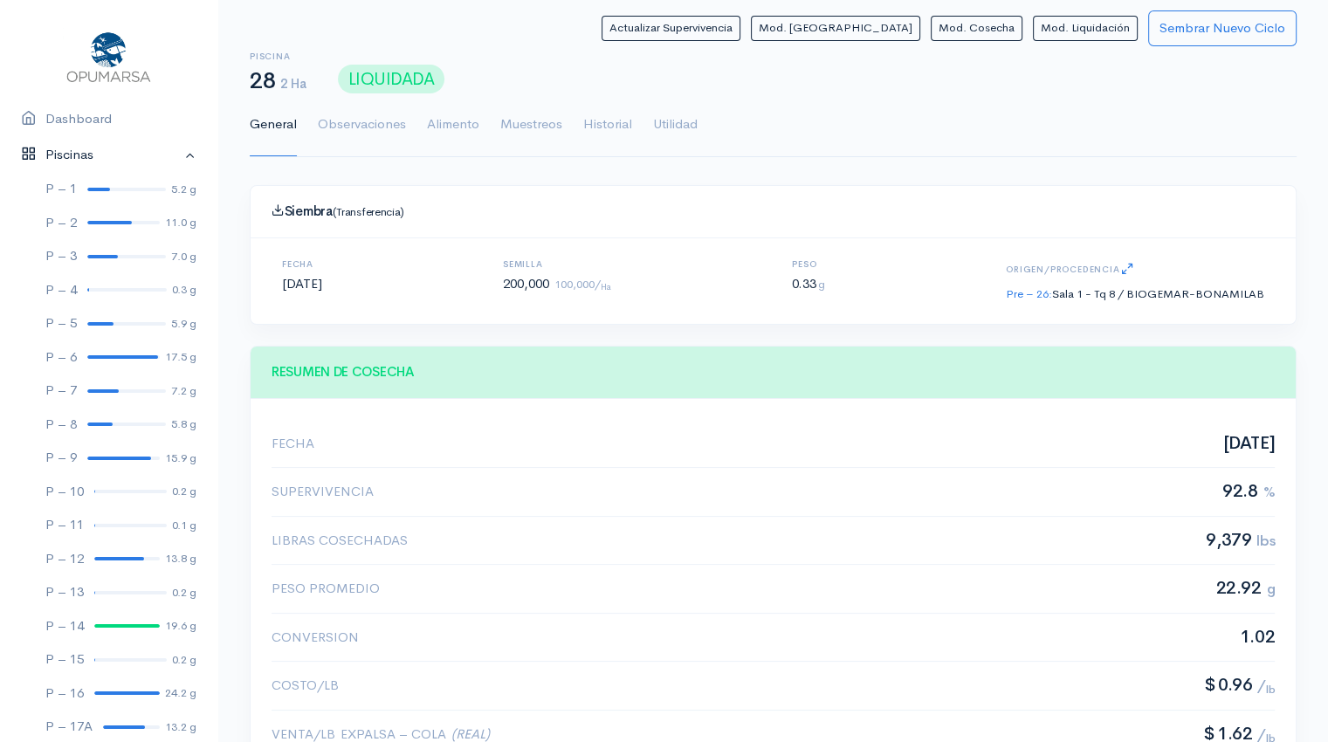
click at [178, 158] on link "Piscinas" at bounding box center [108, 155] width 217 height 36
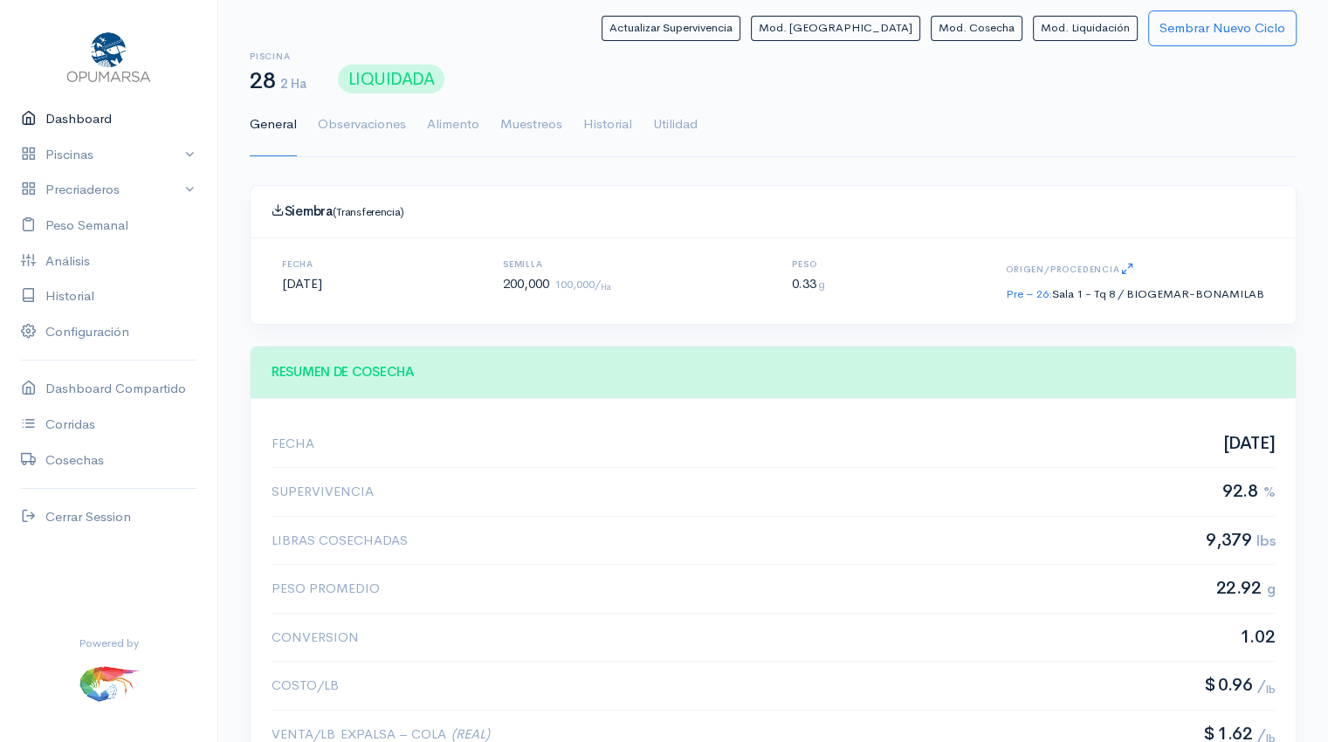
click at [83, 127] on link "Dashboard" at bounding box center [108, 119] width 217 height 36
